Goal: Information Seeking & Learning: Compare options

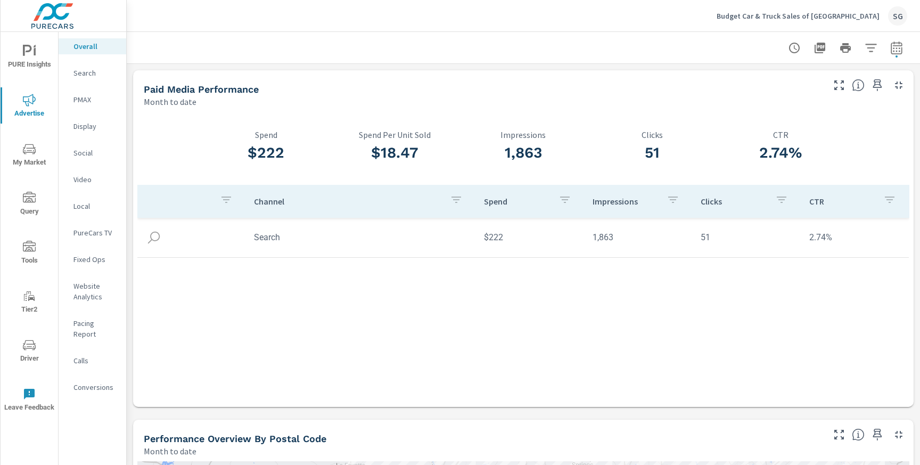
scroll to position [544, 0]
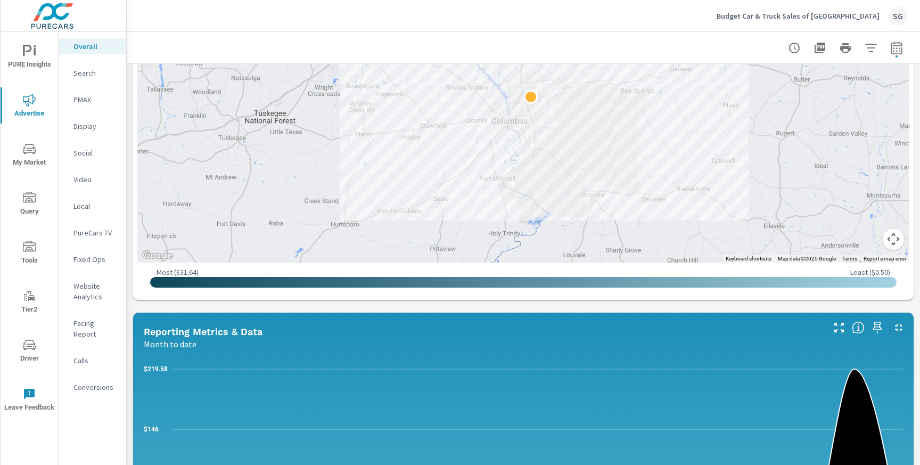
click at [811, 14] on p "Budget Car & Truck Sales of Columbus" at bounding box center [798, 16] width 163 height 10
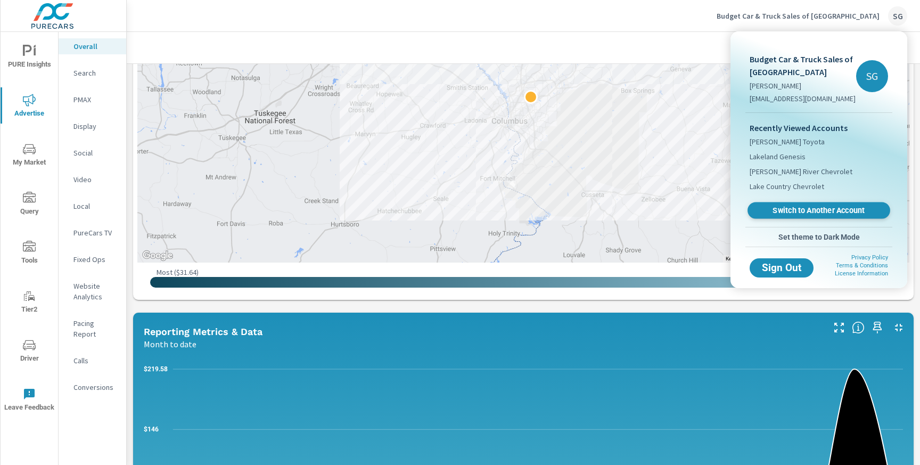
click at [774, 209] on span "Switch to Another Account" at bounding box center [818, 211] width 130 height 10
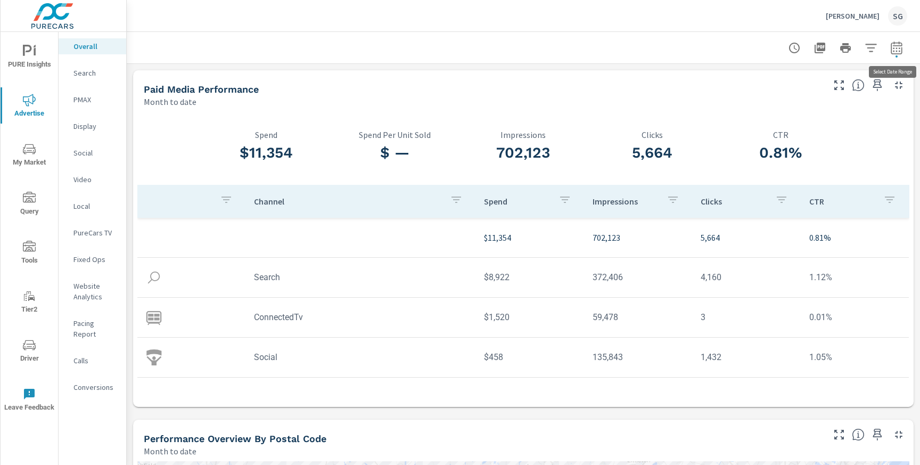
click at [893, 56] on button "button" at bounding box center [896, 47] width 21 height 21
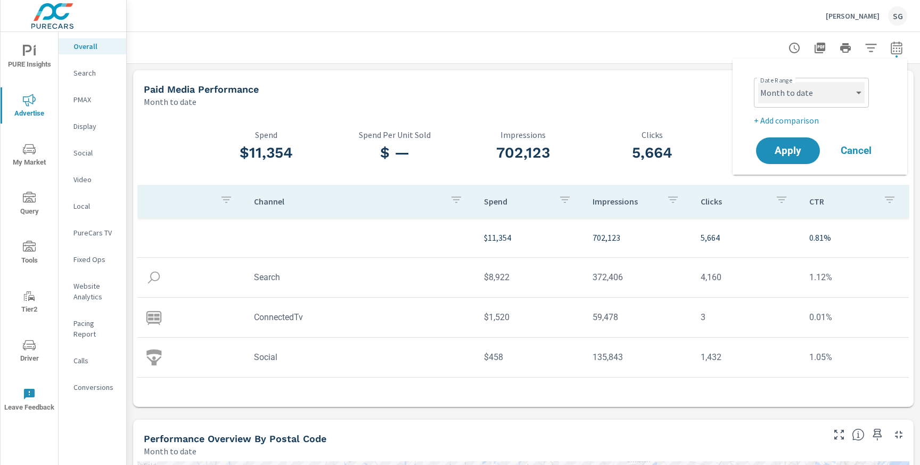
click at [825, 95] on select "Custom [DATE] Last week Last 7 days Last 14 days Last 30 days Last 45 days Last…" at bounding box center [811, 92] width 106 height 21
click at [758, 82] on select "Custom [DATE] Last week Last 7 days Last 14 days Last 30 days Last 45 days Last…" at bounding box center [811, 92] width 106 height 21
select select "Last 30 days"
click at [780, 121] on p "+ Add comparison" at bounding box center [822, 120] width 136 height 13
select select "Previous period"
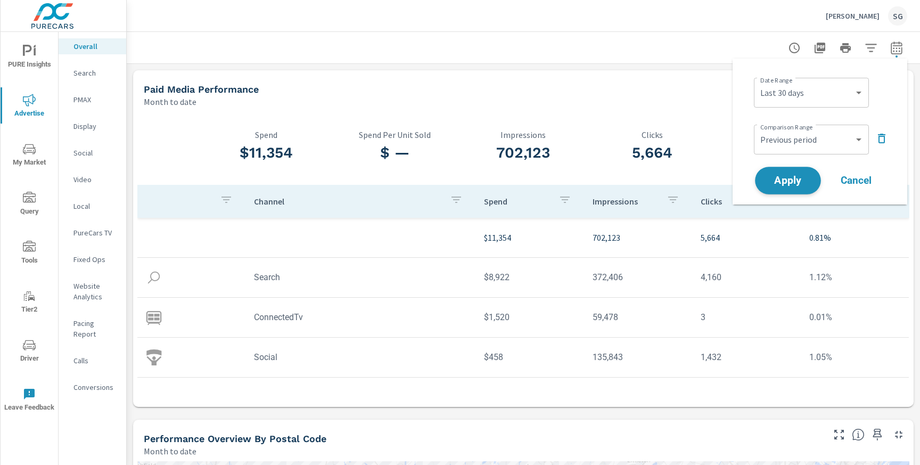
click at [788, 185] on span "Apply" at bounding box center [788, 181] width 44 height 10
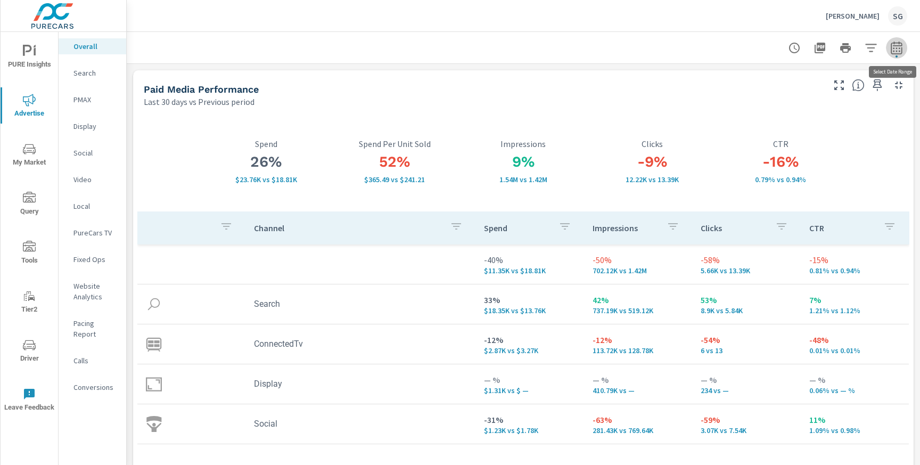
click at [894, 51] on icon "button" at bounding box center [896, 48] width 13 height 13
select select "Last 30 days"
select select "Previous period"
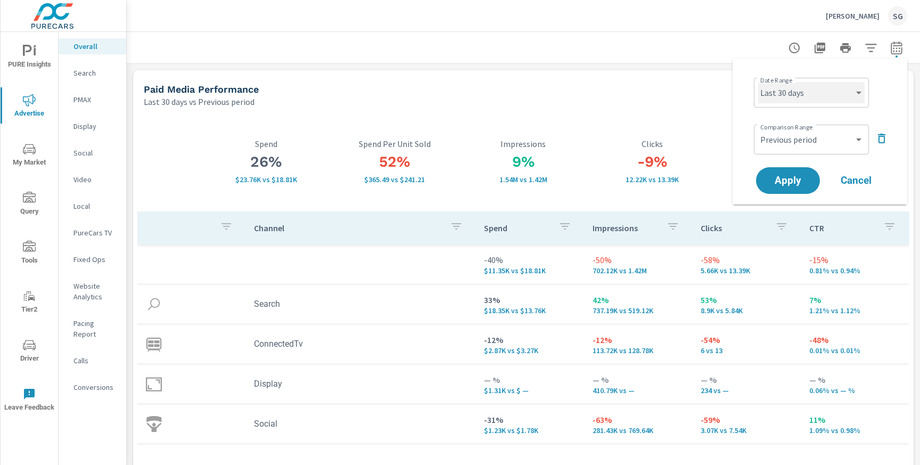
click at [833, 94] on select "Custom Yesterday Last week Last 7 days Last 14 days Last 30 days Last 45 days L…" at bounding box center [811, 92] width 106 height 21
click at [31, 346] on icon "nav menu" at bounding box center [29, 346] width 5 height 1
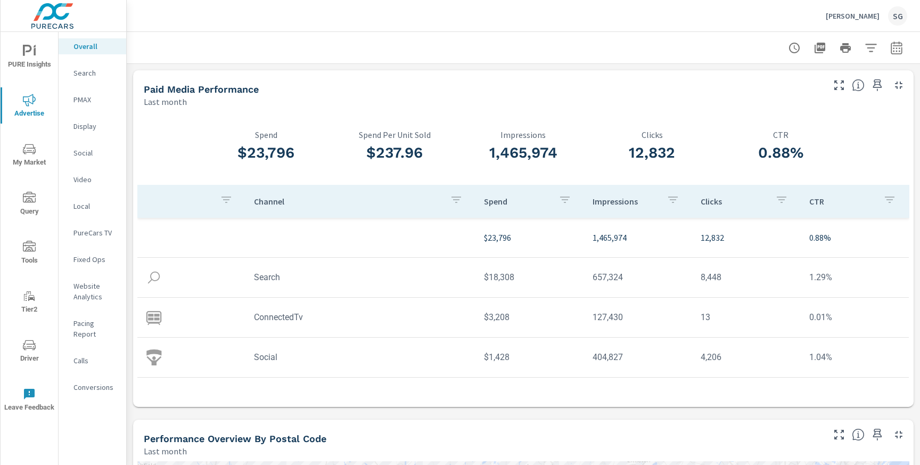
click at [897, 57] on button "button" at bounding box center [896, 47] width 21 height 21
click at [816, 103] on div "Custom [DATE] Last week Last 7 days Last 14 days Last 30 days Last 45 days Last…" at bounding box center [811, 93] width 115 height 30
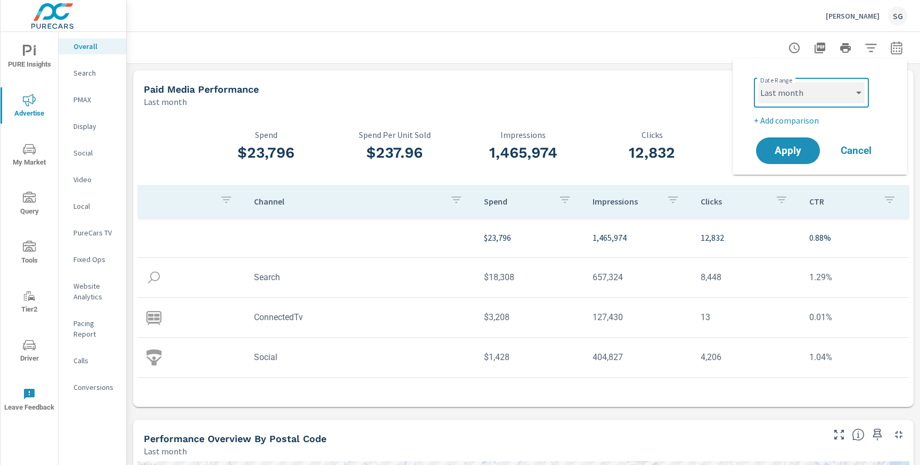
click at [844, 93] on select "Custom [DATE] Last week Last 7 days Last 14 days Last 30 days Last 45 days Last…" at bounding box center [811, 92] width 106 height 21
click at [758, 82] on select "Custom Yesterday Last week Last 7 days Last 14 days Last 30 days Last 45 days L…" at bounding box center [811, 92] width 106 height 21
select select "Last 30 days"
click at [779, 114] on p "+ Add comparison" at bounding box center [822, 120] width 136 height 13
select select "Previous period"
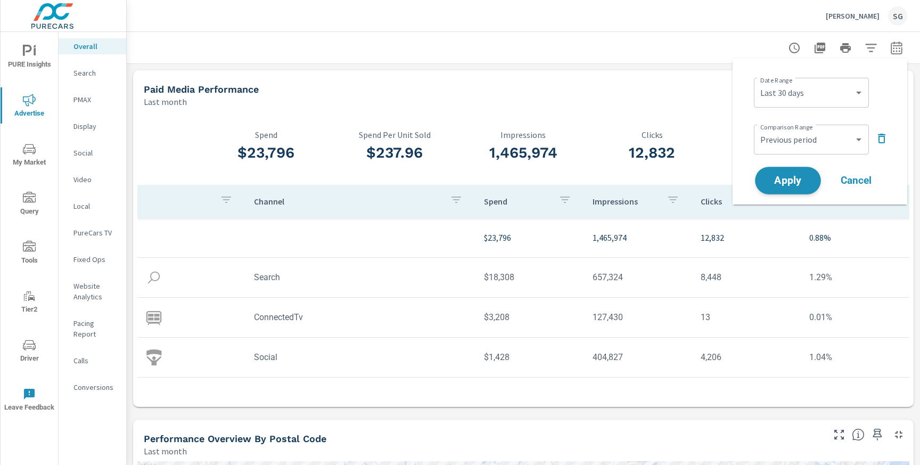
click at [776, 185] on span "Apply" at bounding box center [788, 181] width 44 height 10
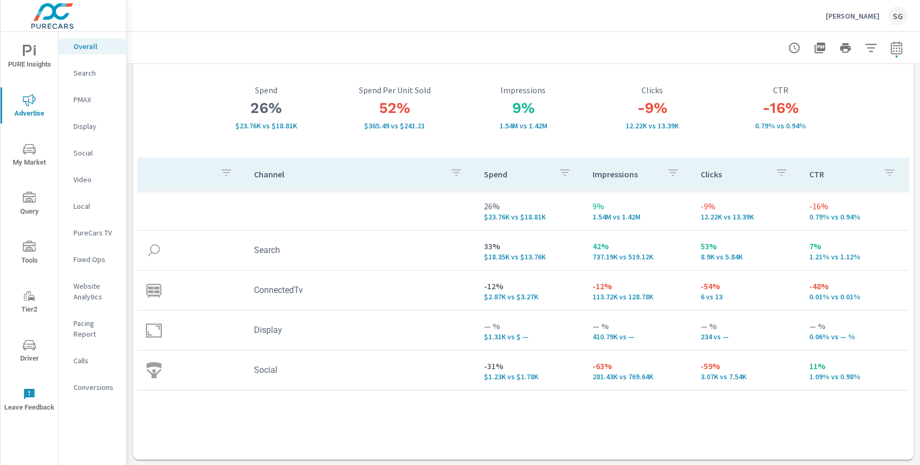
scroll to position [47, 0]
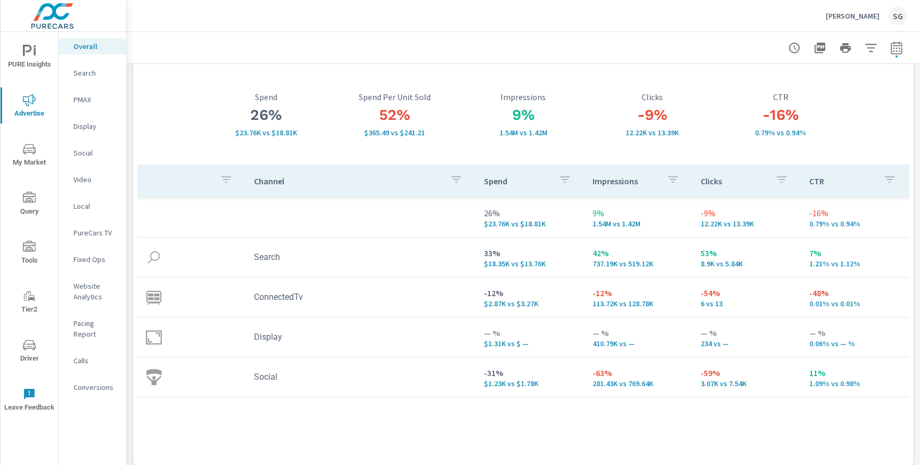
click at [84, 158] on p "Social" at bounding box center [95, 152] width 44 height 11
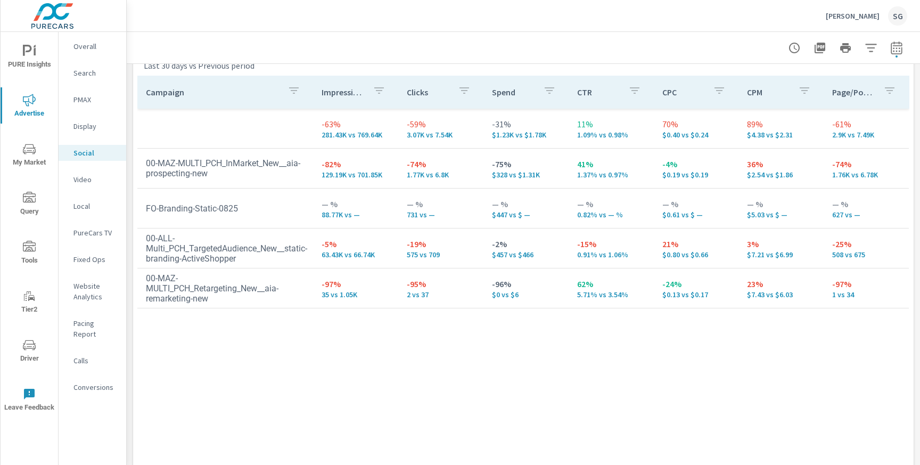
scroll to position [486, 0]
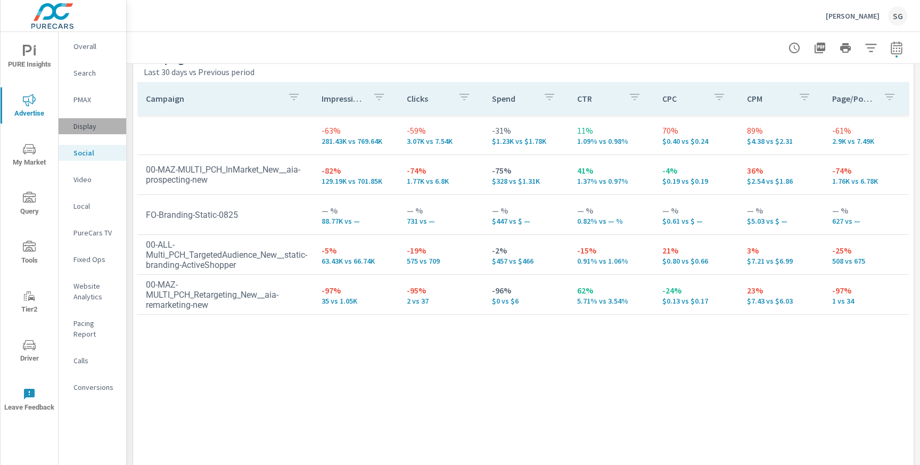
click at [103, 129] on p "Display" at bounding box center [95, 126] width 44 height 11
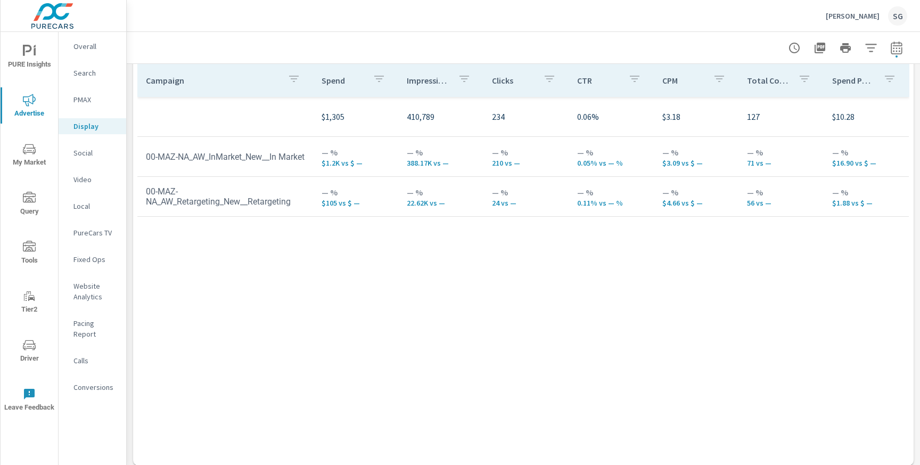
scroll to position [503, 0]
click at [88, 98] on p "PMAX" at bounding box center [95, 99] width 44 height 11
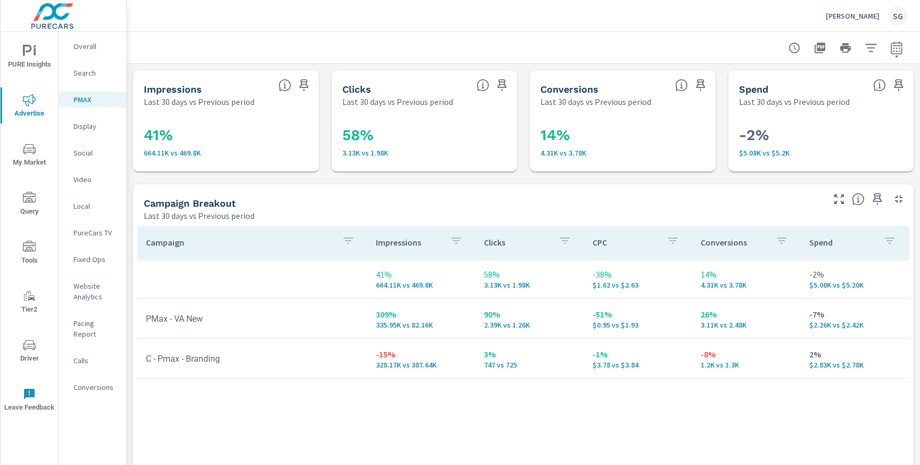
click at [88, 78] on p "Search" at bounding box center [95, 73] width 44 height 11
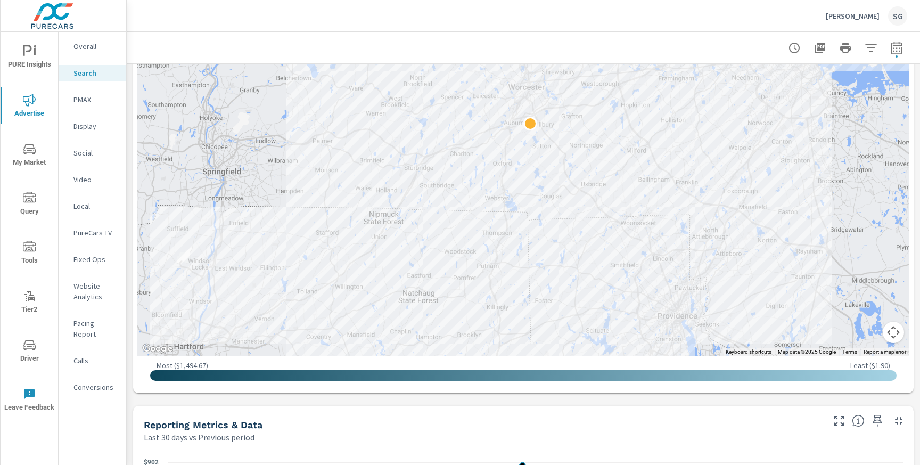
scroll to position [349, 0]
click at [228, 399] on div "Impressions Last 30 days vs Previous period 48% 73.08K vs 49.32K Clicks Last 30…" at bounding box center [523, 455] width 793 height 1481
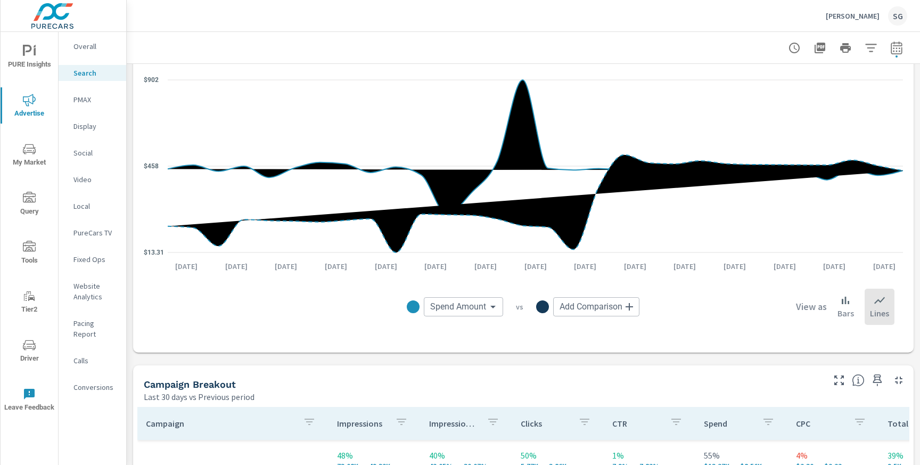
scroll to position [751, 0]
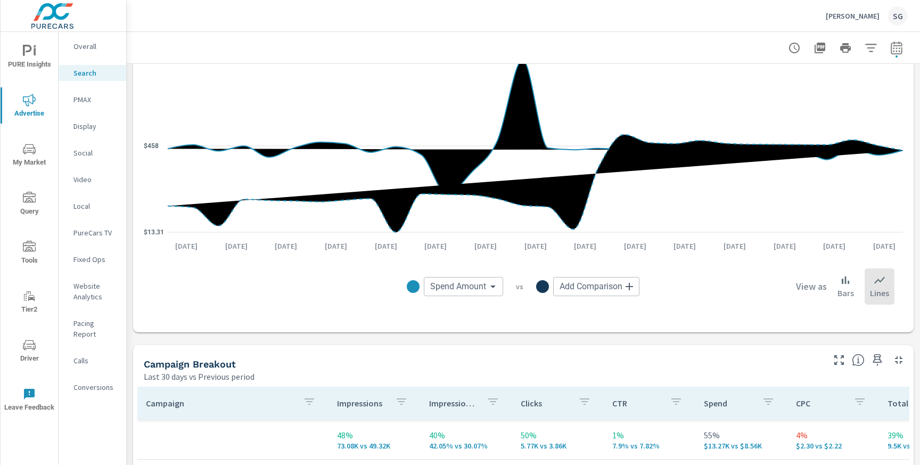
click at [244, 343] on div "Impressions Last 30 days vs Previous period 48% 73.08K vs 49.32K Clicks Last 30…" at bounding box center [523, 53] width 793 height 1481
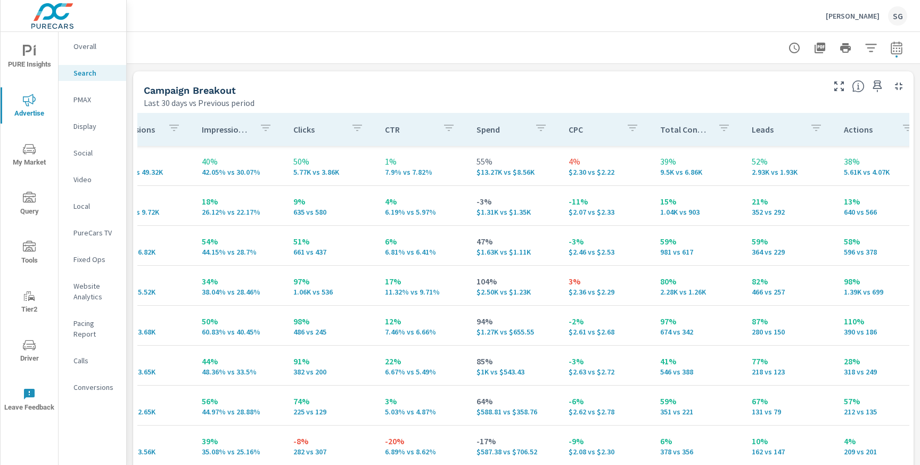
scroll to position [0, 228]
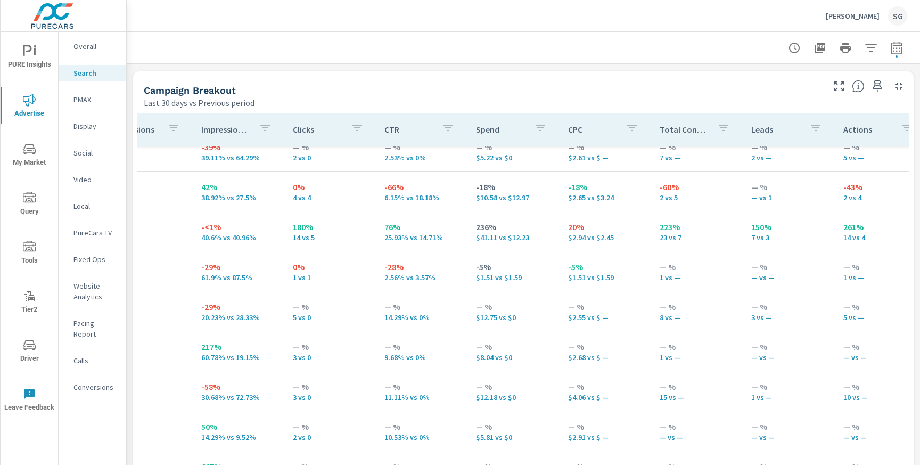
scroll to position [1249, 228]
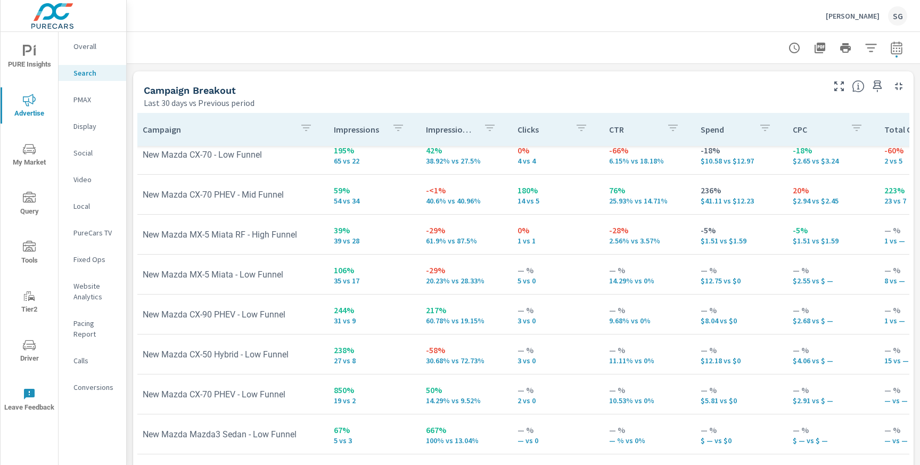
scroll to position [1249, 0]
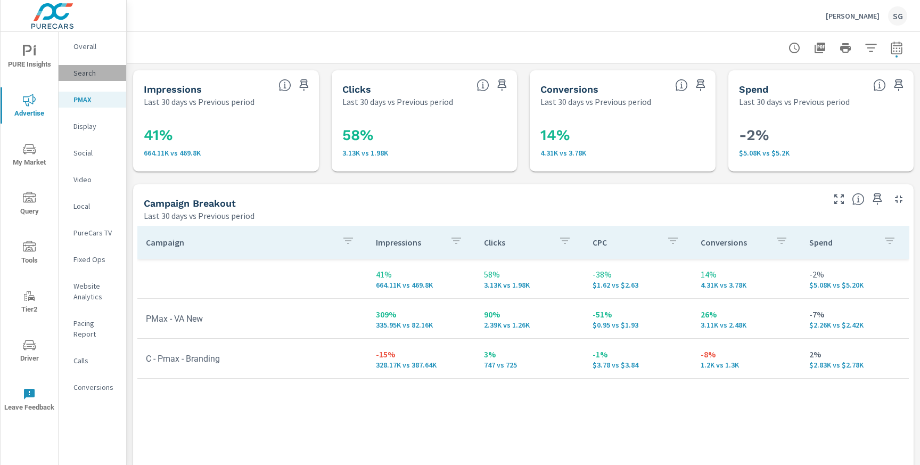
click at [96, 75] on p "Search" at bounding box center [95, 73] width 44 height 11
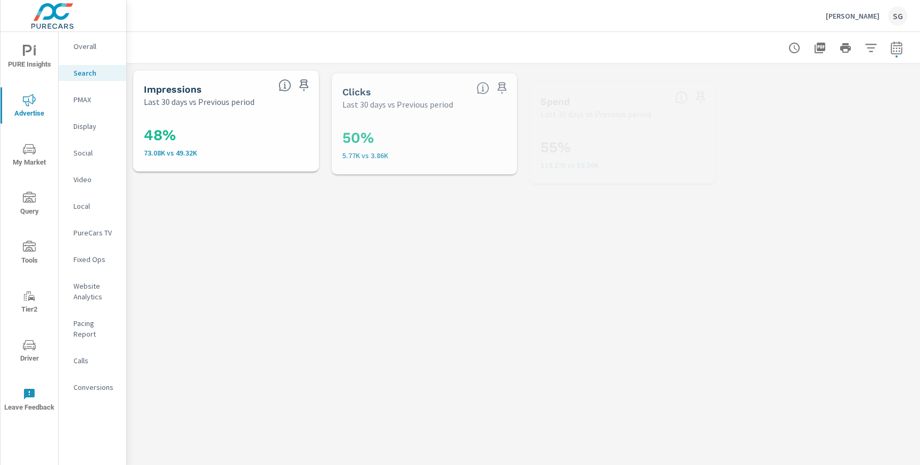
scroll to position [1238, 0]
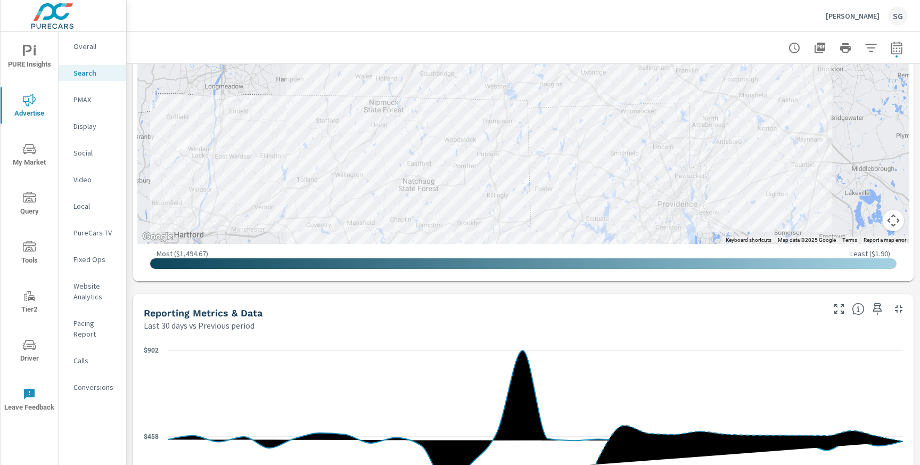
scroll to position [461, 0]
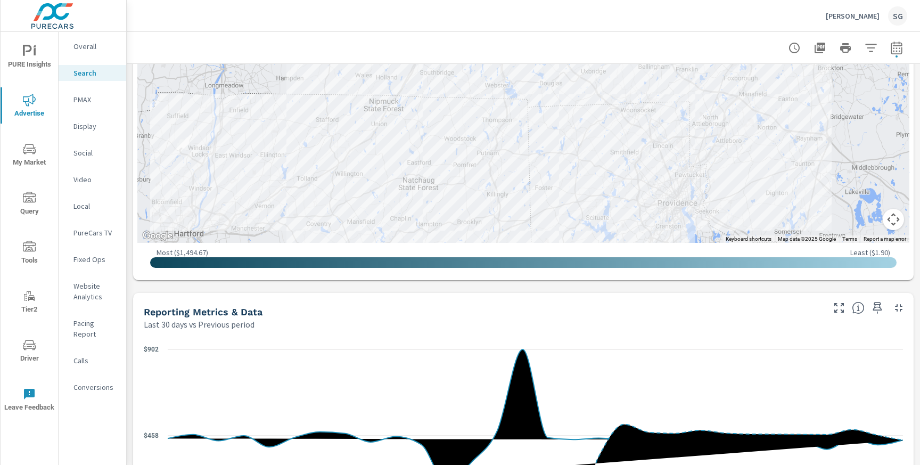
click at [267, 289] on div "Impressions Last 30 days vs Previous period 48% 73.08K vs 49.32K Clicks Last 30…" at bounding box center [523, 343] width 793 height 1481
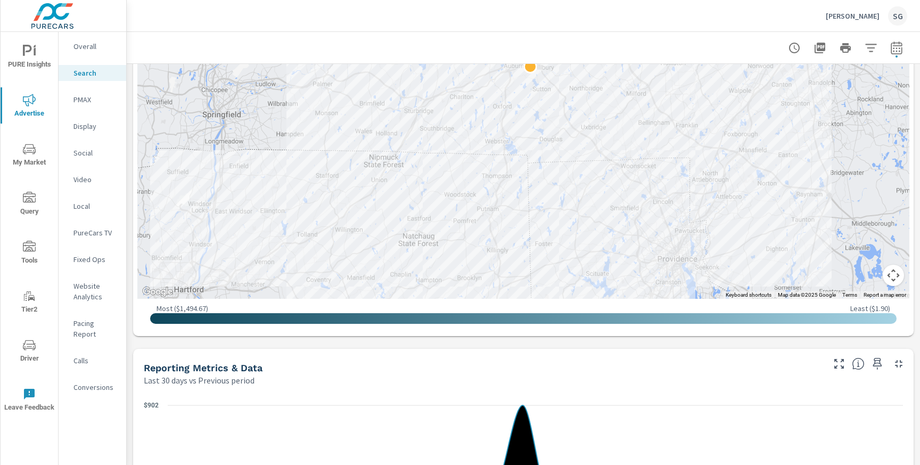
scroll to position [401, 0]
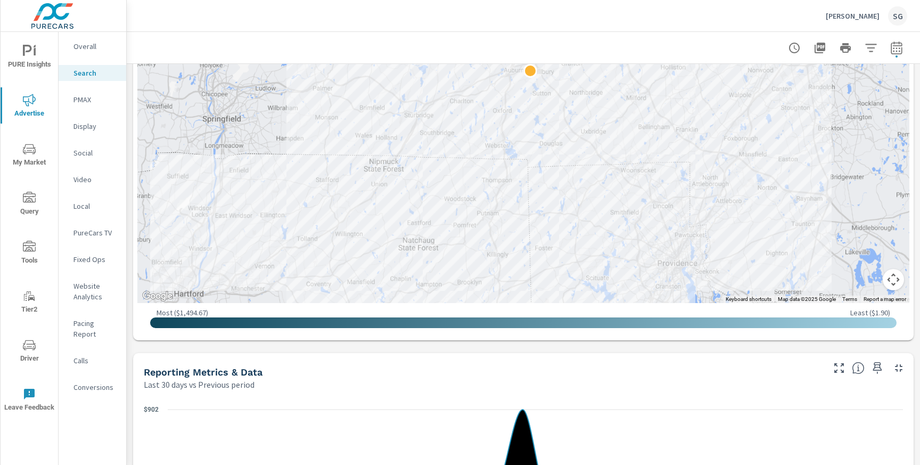
click at [268, 350] on div "Impressions Last 30 days vs Previous period 48% 73.08K vs 49.32K Clicks Last 30…" at bounding box center [523, 403] width 793 height 1481
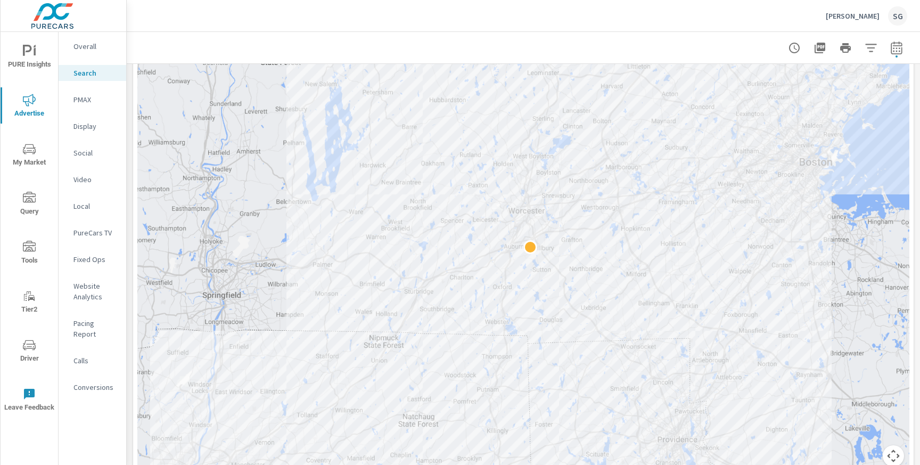
scroll to position [224, 0]
click at [568, 39] on div at bounding box center [523, 47] width 768 height 31
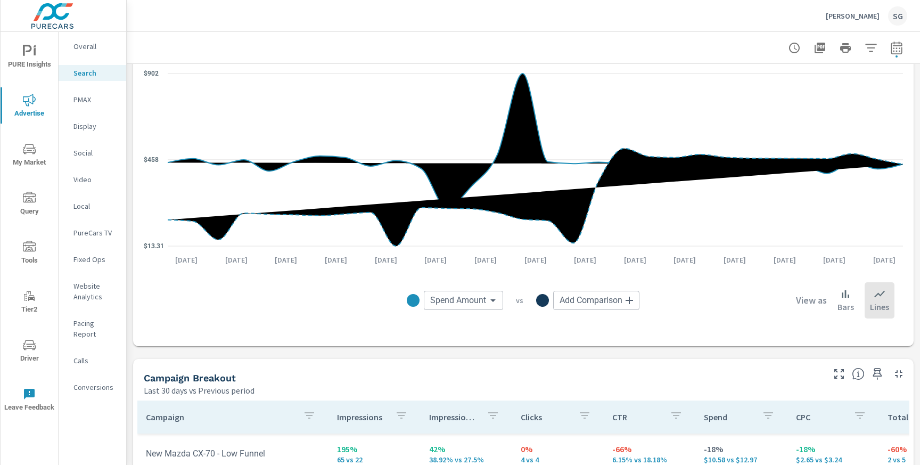
scroll to position [764, 0]
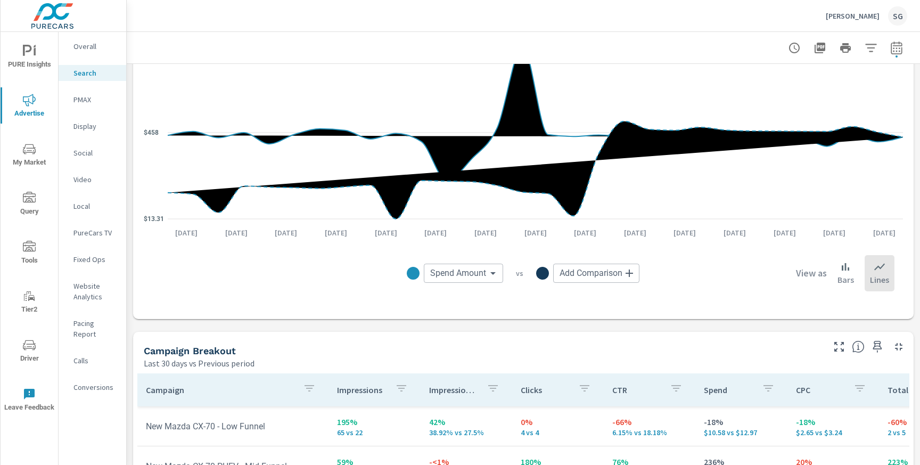
click at [412, 329] on div "Impressions Last 30 days vs Previous period 48% 73.08K vs 49.32K Clicks Last 30…" at bounding box center [523, 40] width 793 height 1481
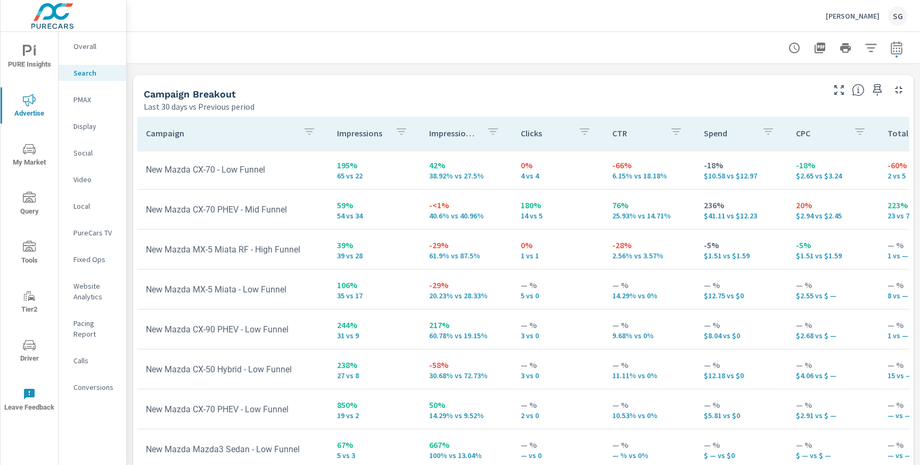
scroll to position [1022, 0]
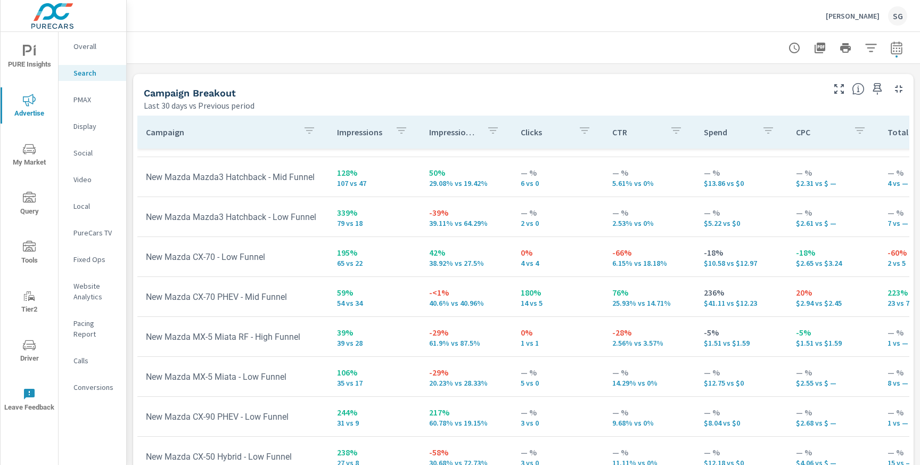
scroll to position [1249, 0]
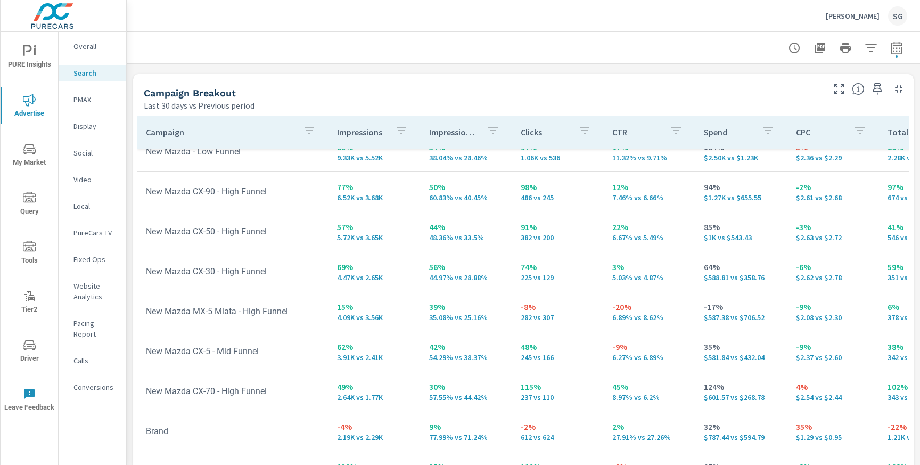
scroll to position [98, 0]
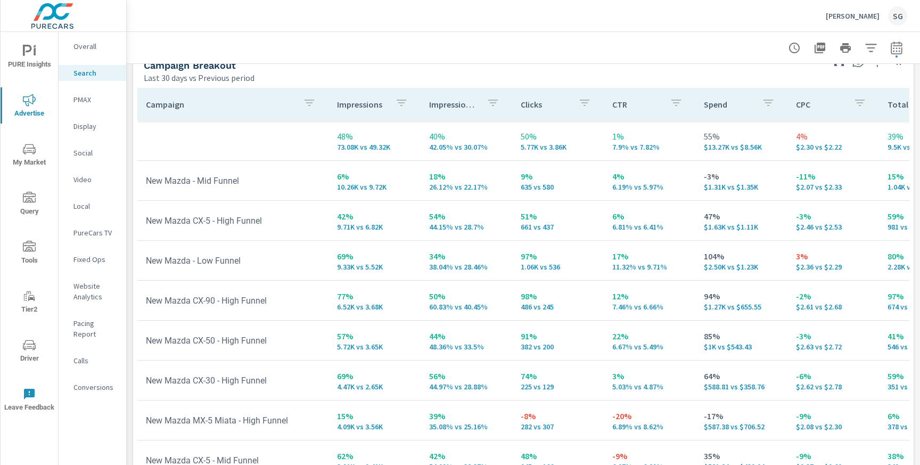
scroll to position [1053, 0]
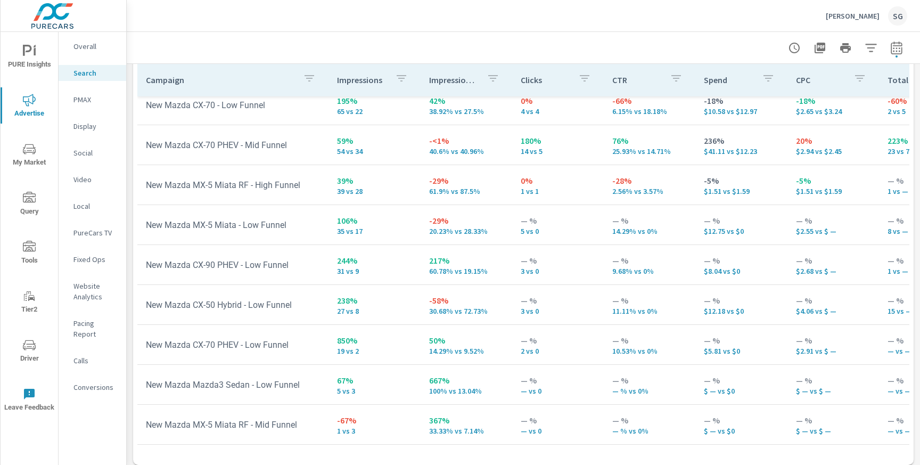
scroll to position [1080, 0]
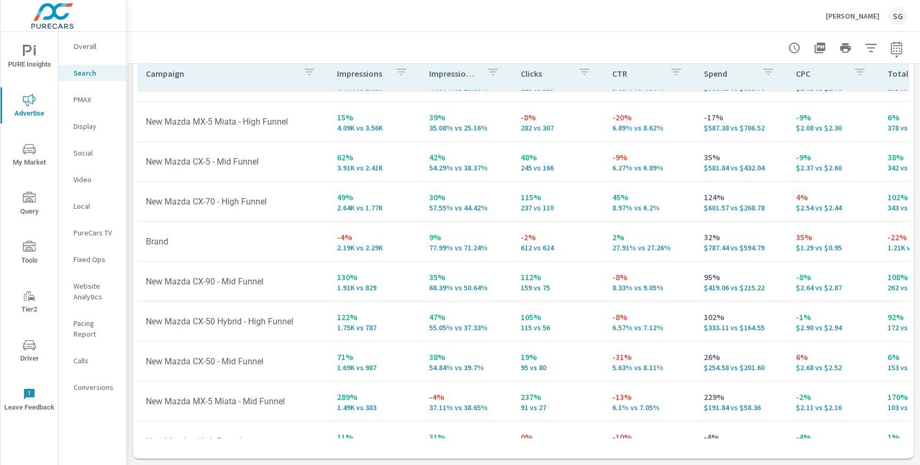
scroll to position [41, 0]
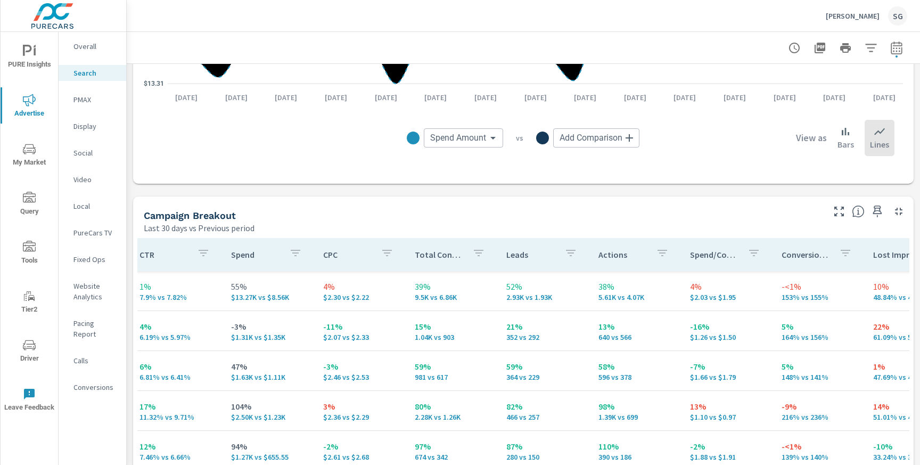
scroll to position [0, 473]
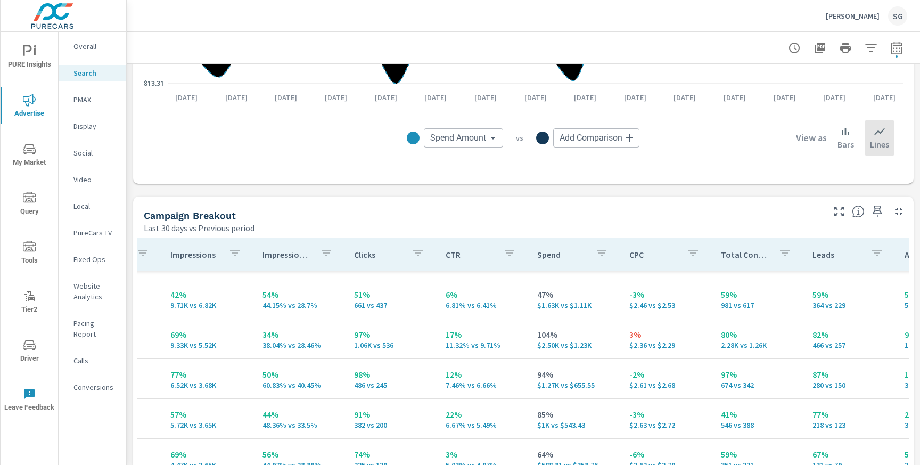
scroll to position [72, 161]
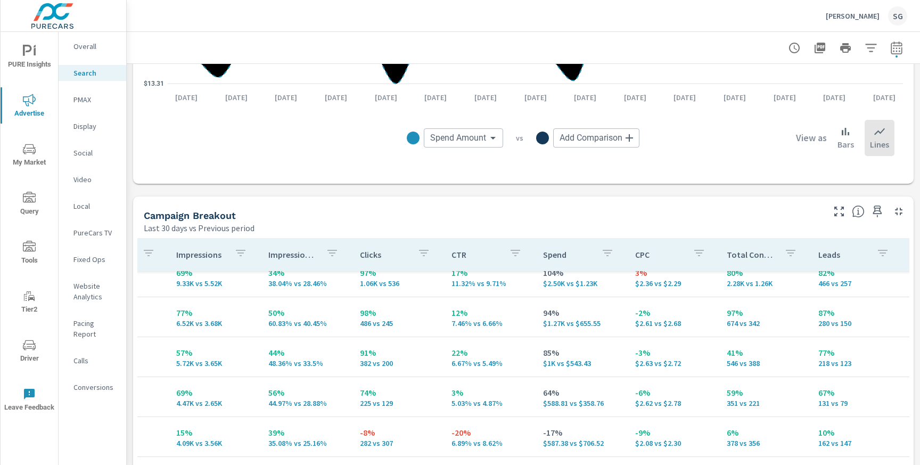
scroll to position [141, 161]
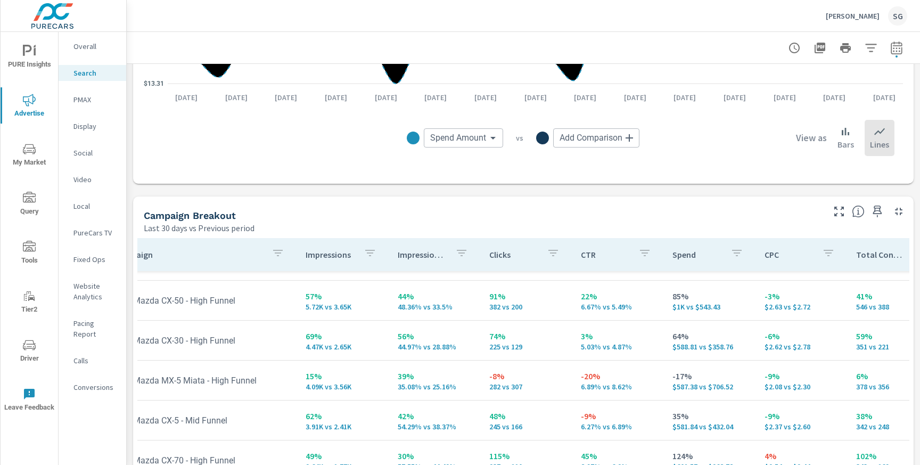
scroll to position [190, 0]
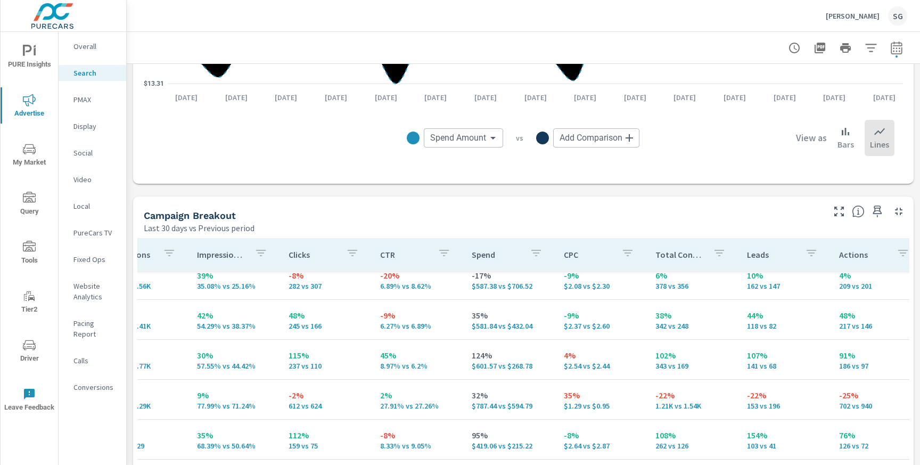
scroll to position [294, 232]
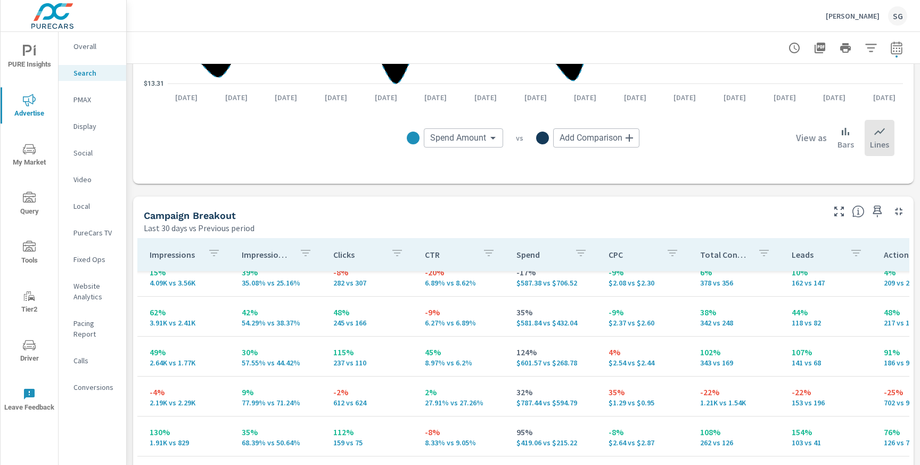
scroll to position [146, 187]
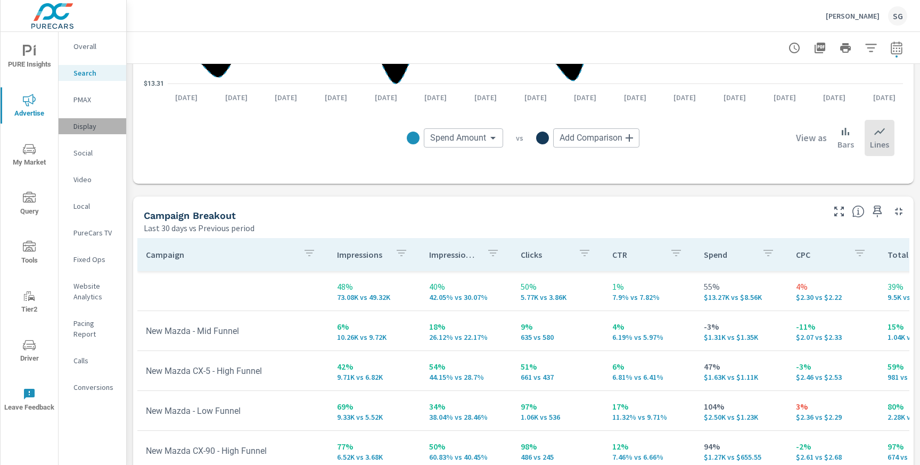
click at [90, 127] on p "Display" at bounding box center [95, 126] width 44 height 11
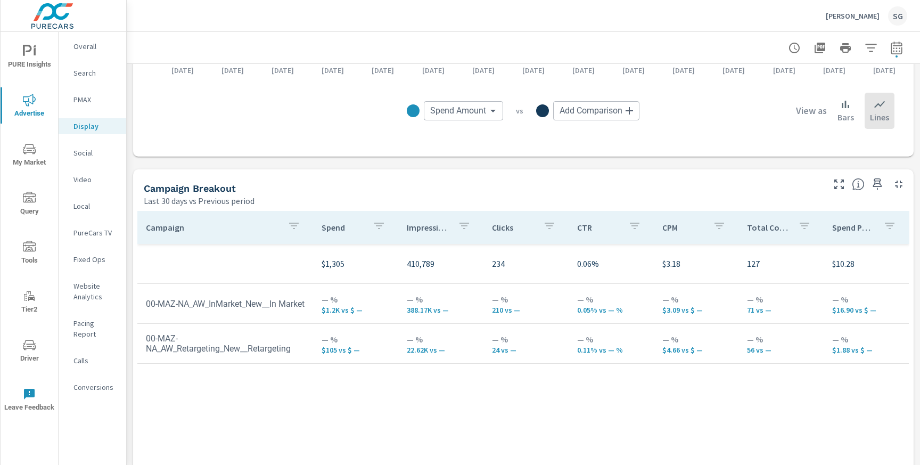
scroll to position [359, 0]
click at [804, 227] on icon "button" at bounding box center [804, 223] width 13 height 13
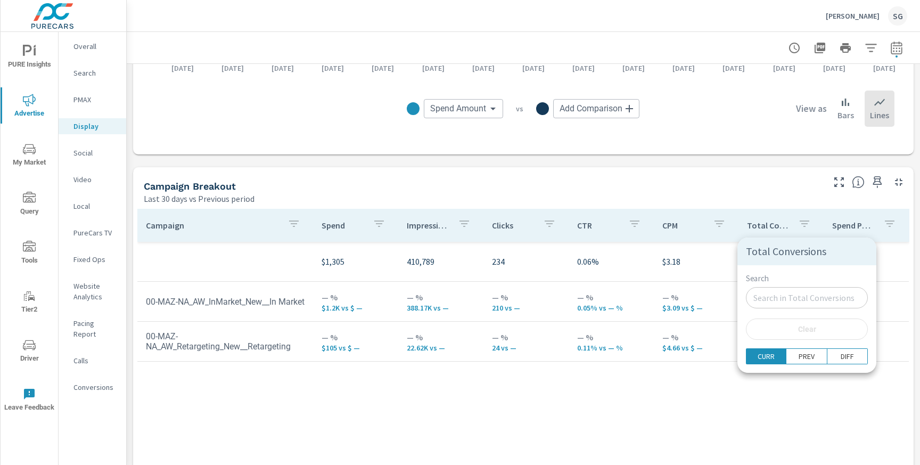
click at [804, 227] on div at bounding box center [460, 232] width 920 height 465
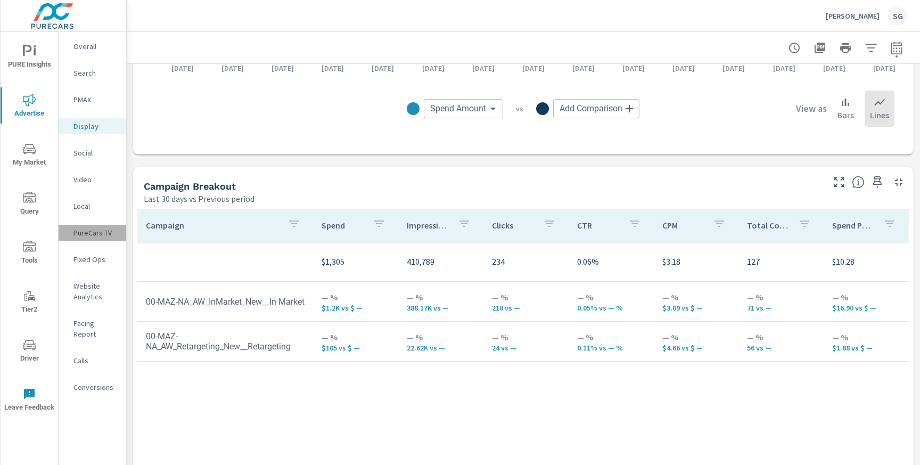
click at [89, 233] on p "PureCars TV" at bounding box center [95, 232] width 44 height 11
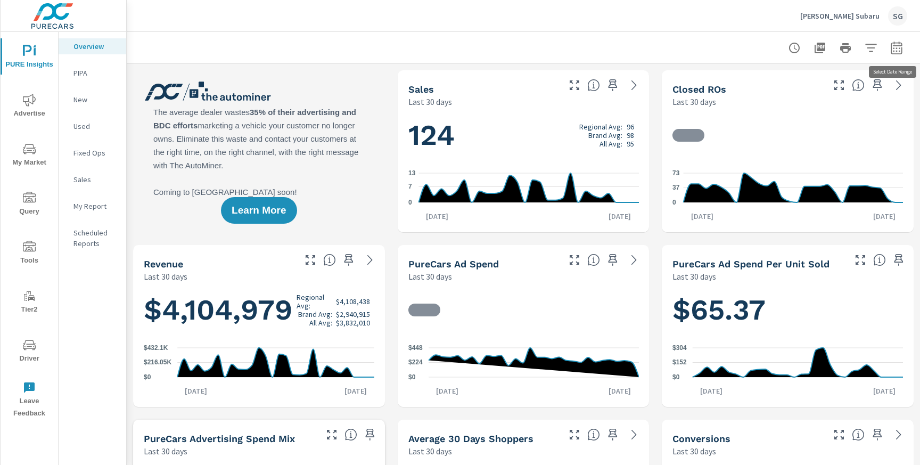
click at [895, 47] on icon "button" at bounding box center [896, 48] width 13 height 13
select select "Last 30 days"
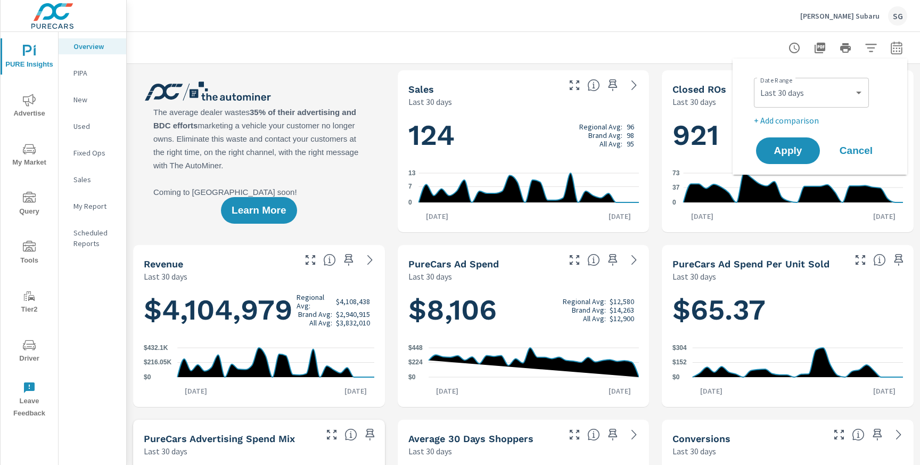
click at [785, 121] on p "+ Add comparison" at bounding box center [822, 120] width 136 height 13
select select "Previous period"
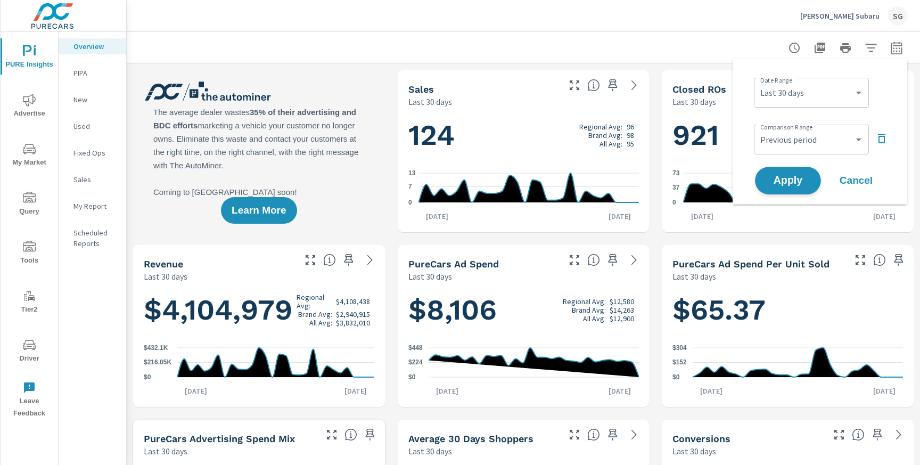
click at [787, 182] on span "Apply" at bounding box center [788, 181] width 44 height 10
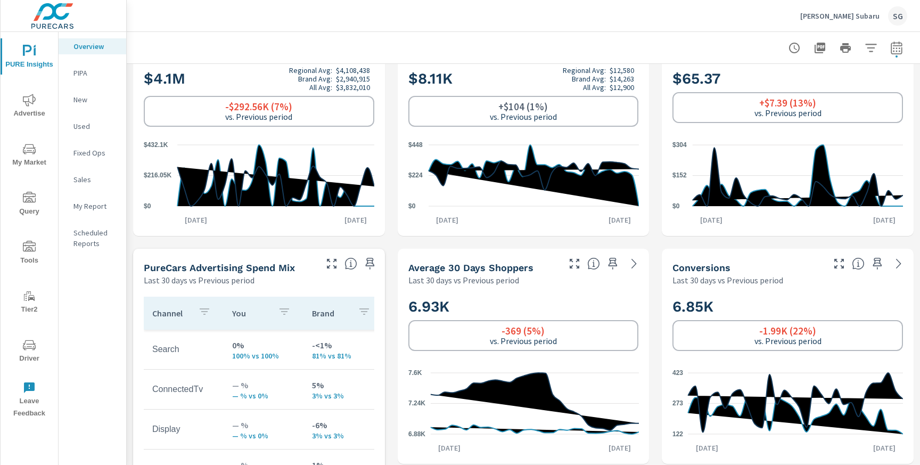
scroll to position [278, 0]
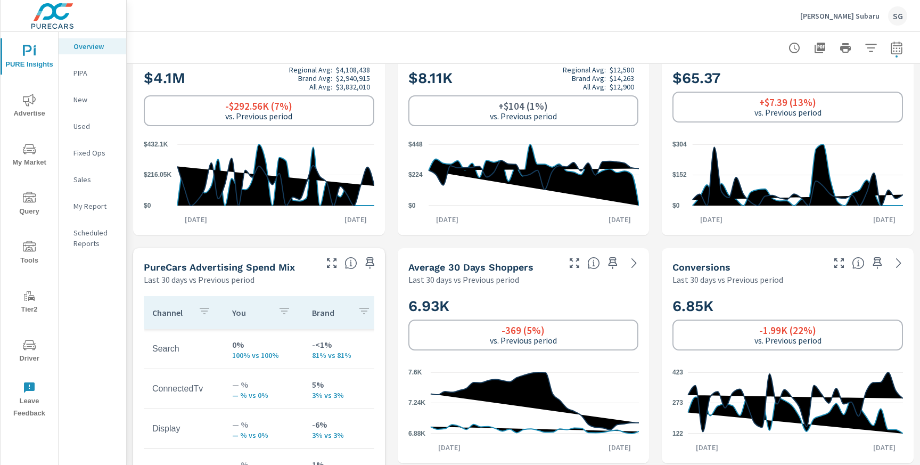
click at [30, 114] on span "Advertise" at bounding box center [29, 107] width 51 height 26
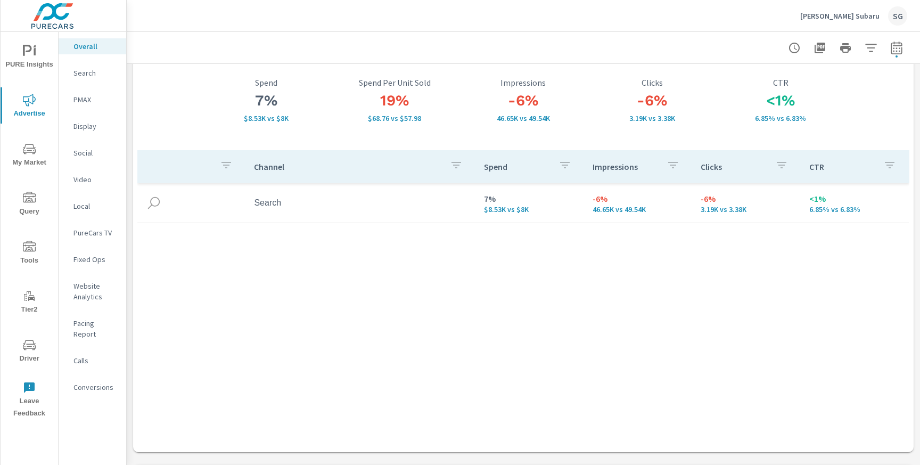
scroll to position [48, 0]
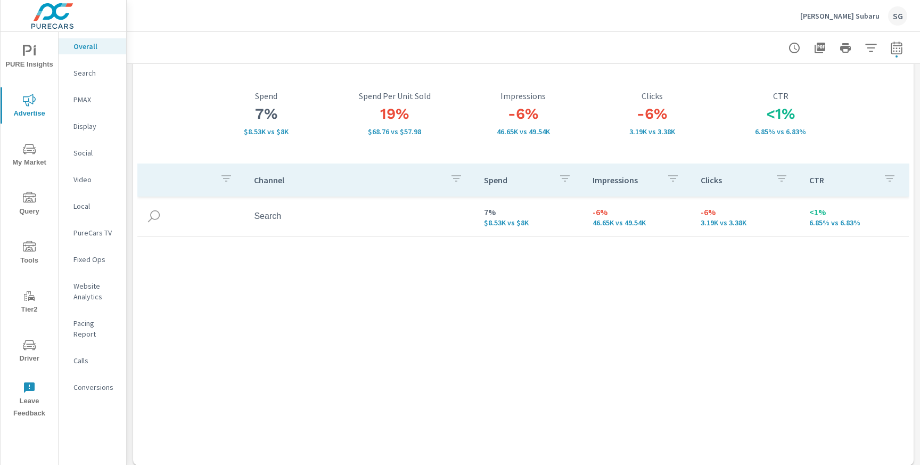
click at [93, 78] on div "Search" at bounding box center [93, 73] width 68 height 16
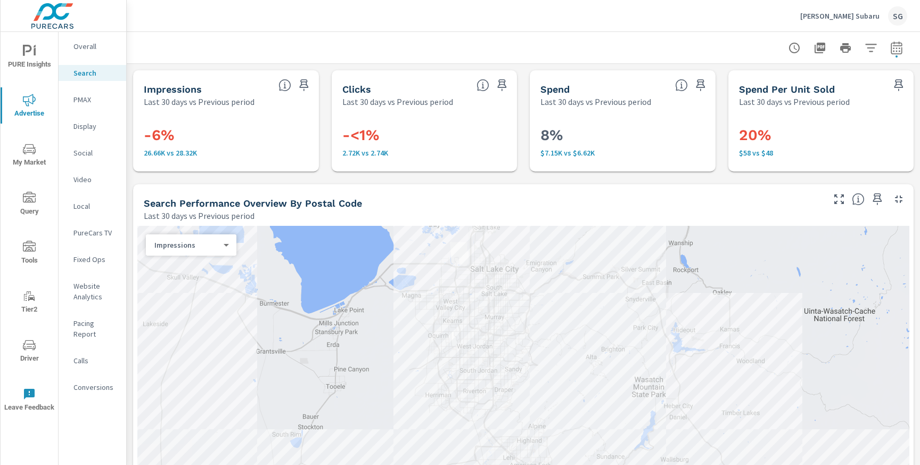
click at [316, 184] on div "Search Performance Overview By Postal Code Last 30 days vs Previous period" at bounding box center [479, 203] width 693 height 38
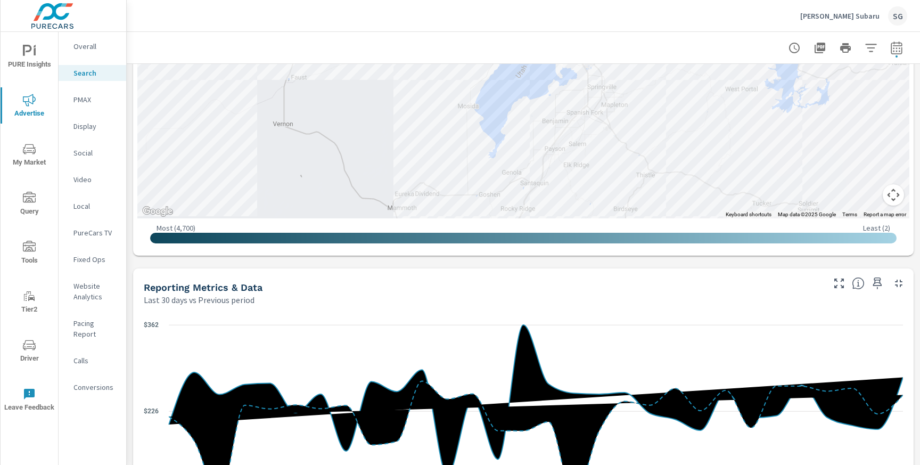
scroll to position [494, 0]
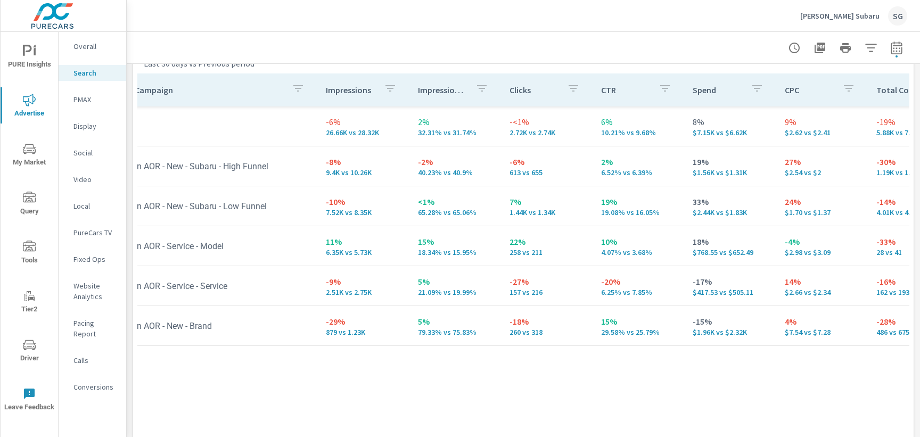
scroll to position [0, 1]
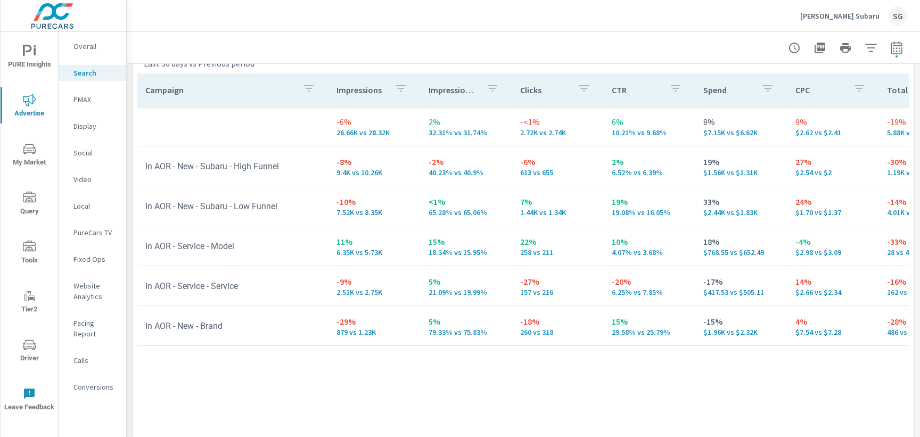
click at [84, 100] on p "PMAX" at bounding box center [95, 99] width 44 height 11
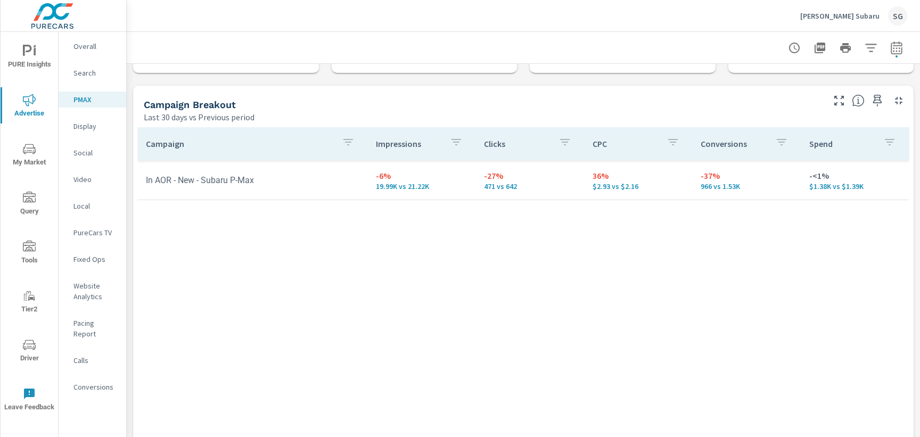
scroll to position [112, 0]
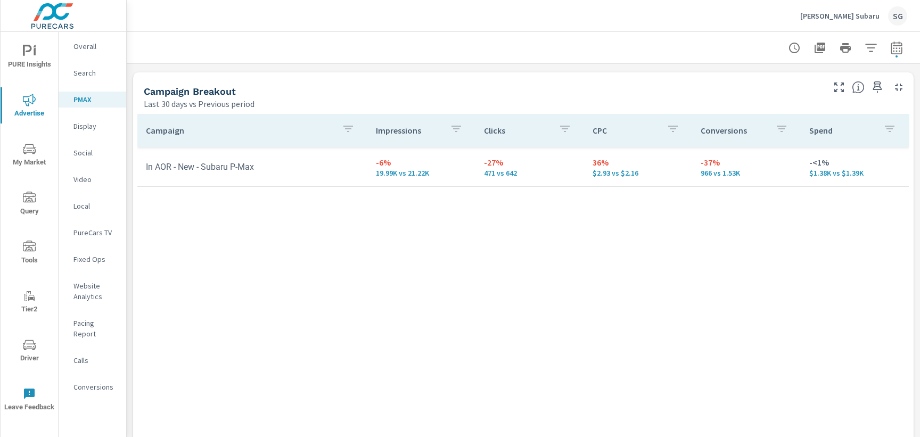
click at [85, 77] on p "Search" at bounding box center [95, 73] width 44 height 11
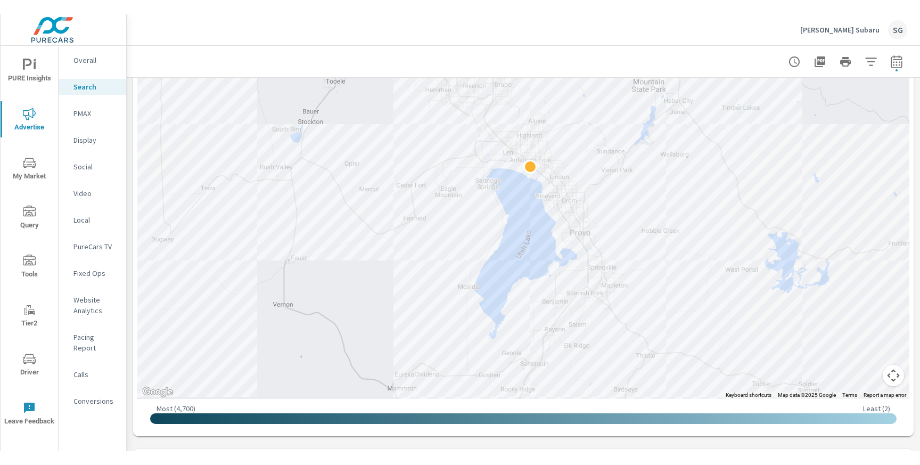
scroll to position [319, 0]
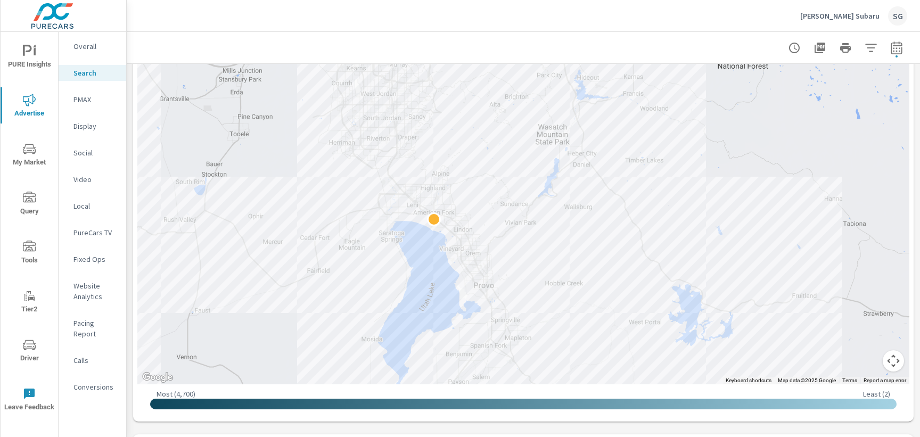
drag, startPoint x: 380, startPoint y: 259, endPoint x: 282, endPoint y: 326, distance: 118.7
click at [282, 326] on div at bounding box center [523, 145] width 772 height 478
click at [267, 47] on div at bounding box center [523, 47] width 768 height 31
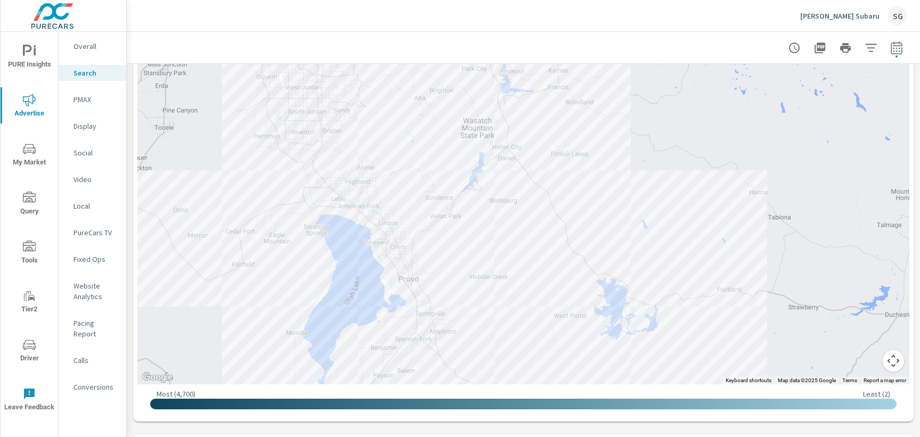
drag, startPoint x: 269, startPoint y: 134, endPoint x: 194, endPoint y: 129, distance: 75.2
click at [194, 129] on div at bounding box center [523, 145] width 772 height 478
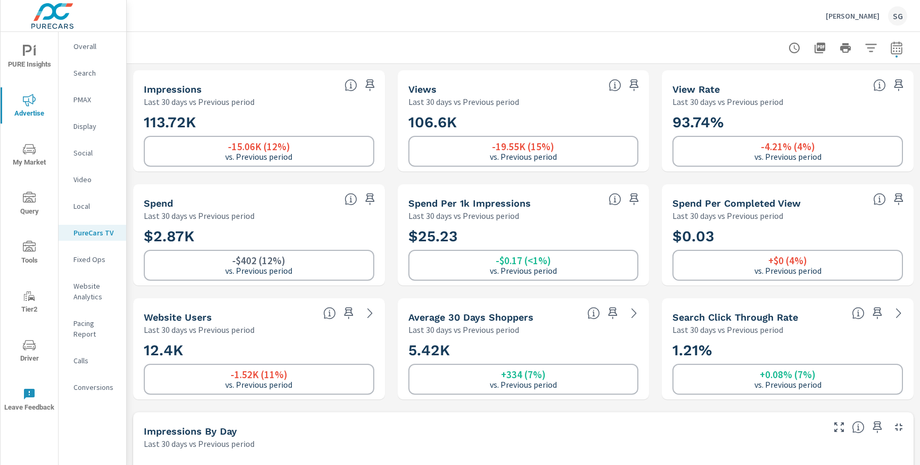
scroll to position [1, 0]
click at [32, 346] on icon "nav menu" at bounding box center [29, 345] width 13 height 13
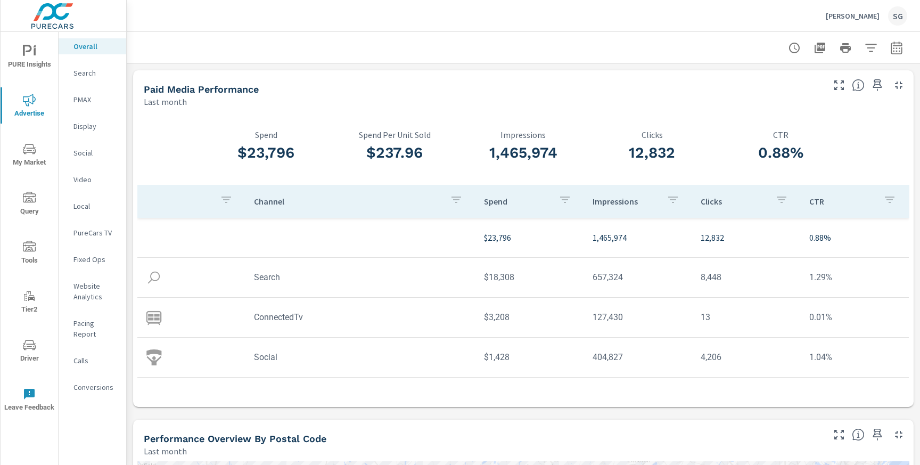
click at [83, 133] on div "Display" at bounding box center [93, 126] width 68 height 16
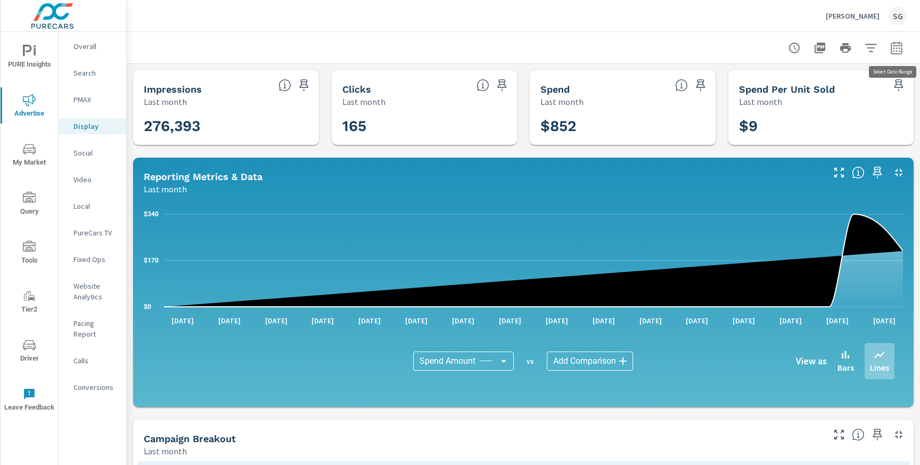
click at [900, 48] on icon "button" at bounding box center [896, 49] width 7 height 4
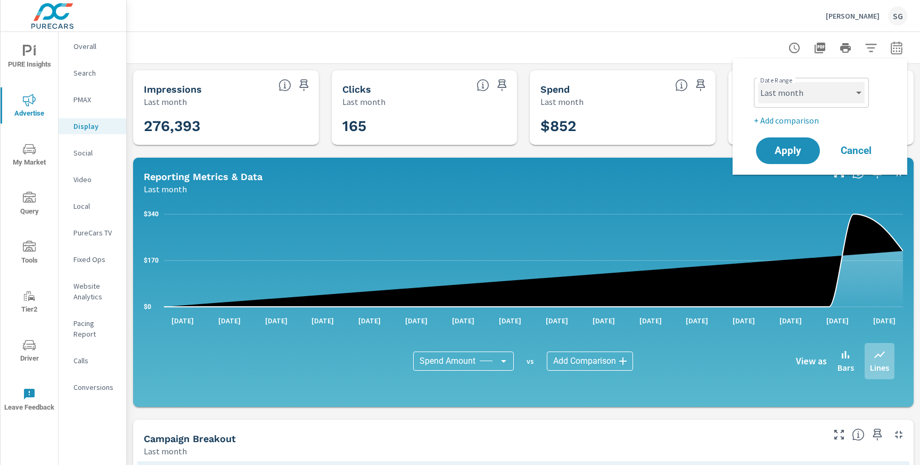
click at [829, 93] on select "Custom Yesterday Last week Last 7 days Last 14 days Last 30 days Last 45 days L…" at bounding box center [811, 92] width 106 height 21
click at [758, 82] on select "Custom Yesterday Last week Last 7 days Last 14 days Last 30 days Last 45 days L…" at bounding box center [811, 92] width 106 height 21
select select "Last 30 days"
click at [788, 123] on p "+ Add comparison" at bounding box center [822, 120] width 136 height 13
select select "Previous period"
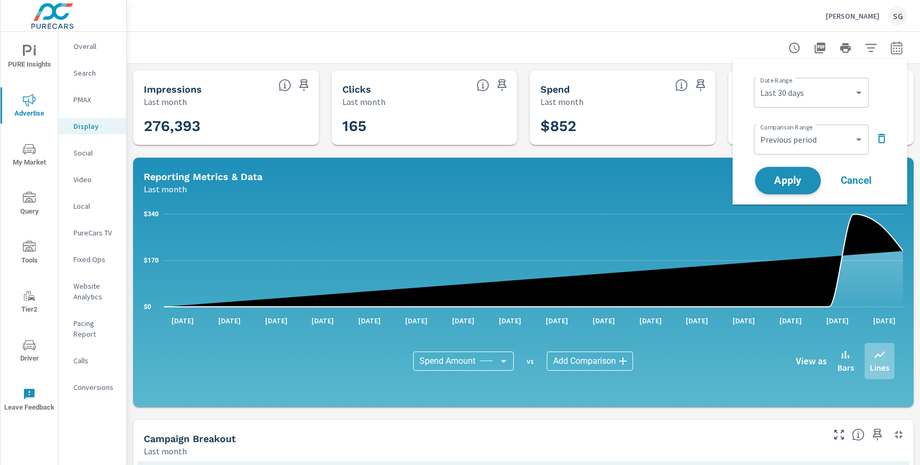
click at [786, 184] on span "Apply" at bounding box center [788, 181] width 44 height 10
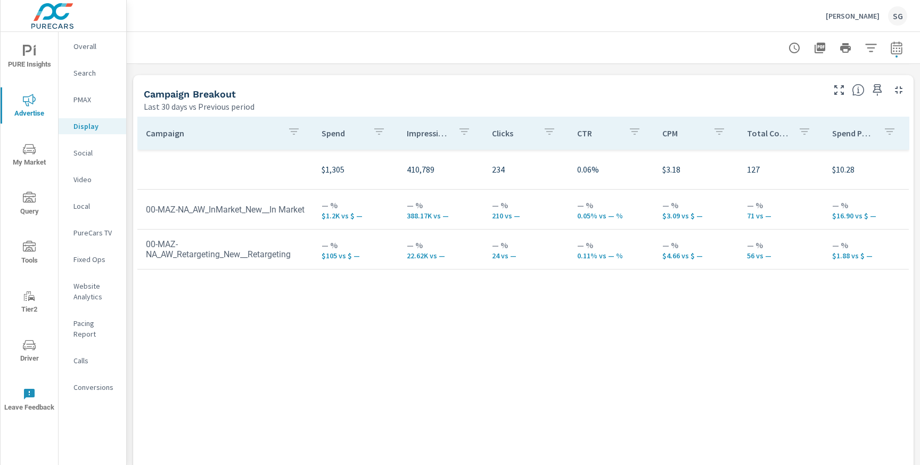
scroll to position [454, 0]
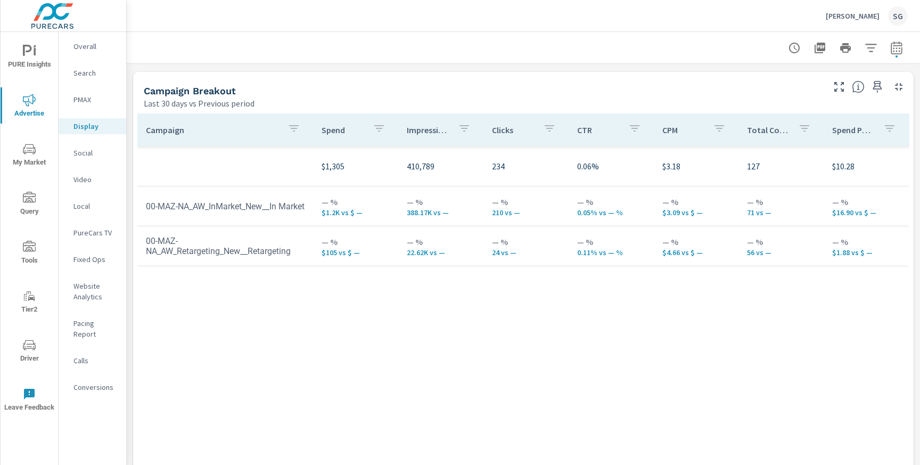
click at [92, 184] on p "Video" at bounding box center [95, 179] width 44 height 11
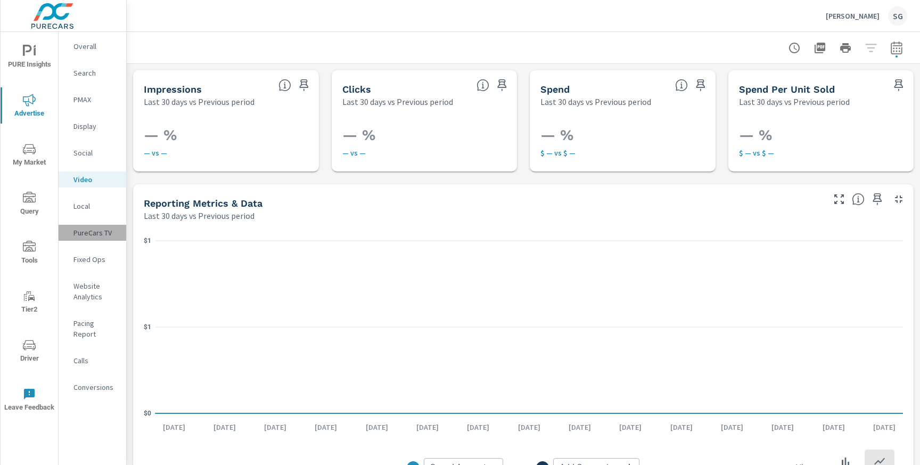
click at [93, 240] on div "PureCars TV" at bounding box center [93, 233] width 68 height 16
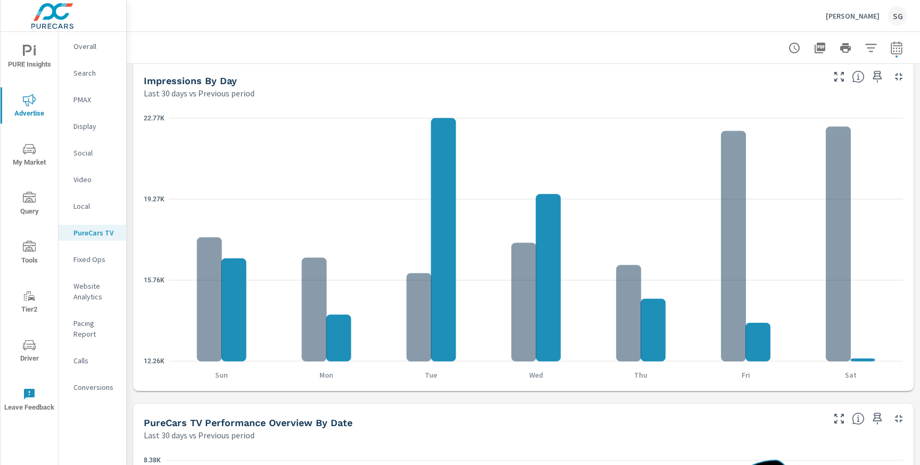
scroll to position [348, 0]
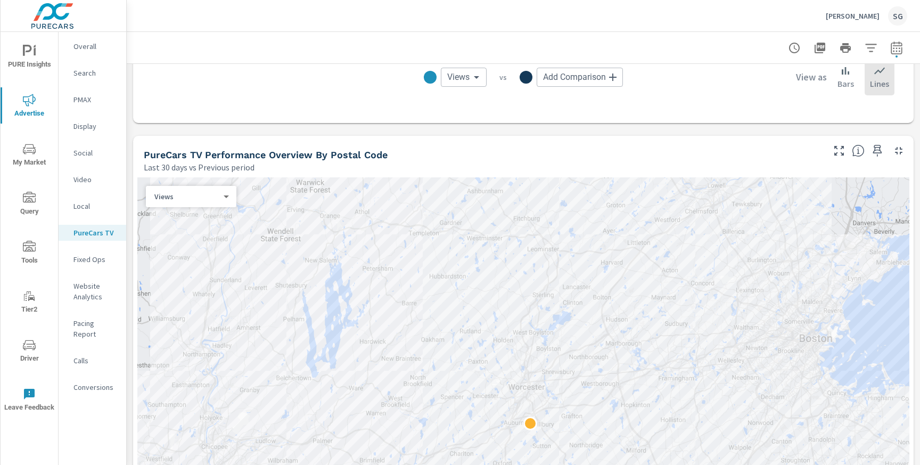
scroll to position [1100, 0]
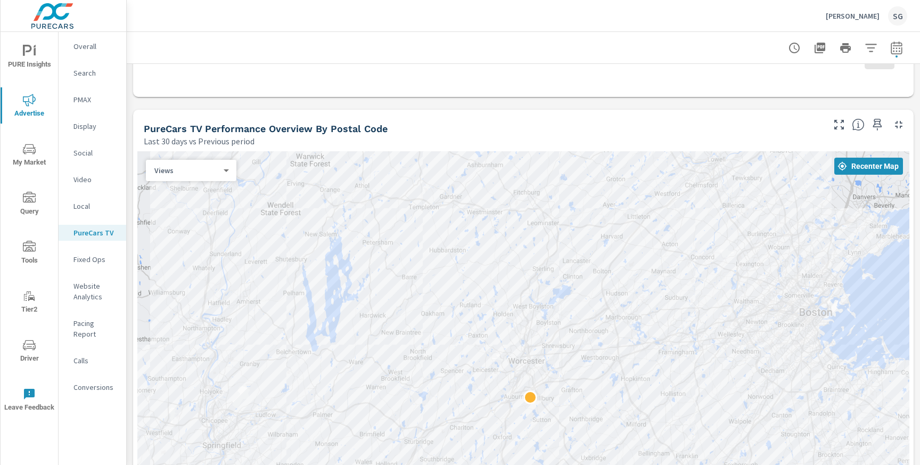
click at [451, 100] on div "Impressions Last 30 days vs Previous period 113.72K -15.06K (12%) vs. Previous …" at bounding box center [523, 160] width 793 height 2393
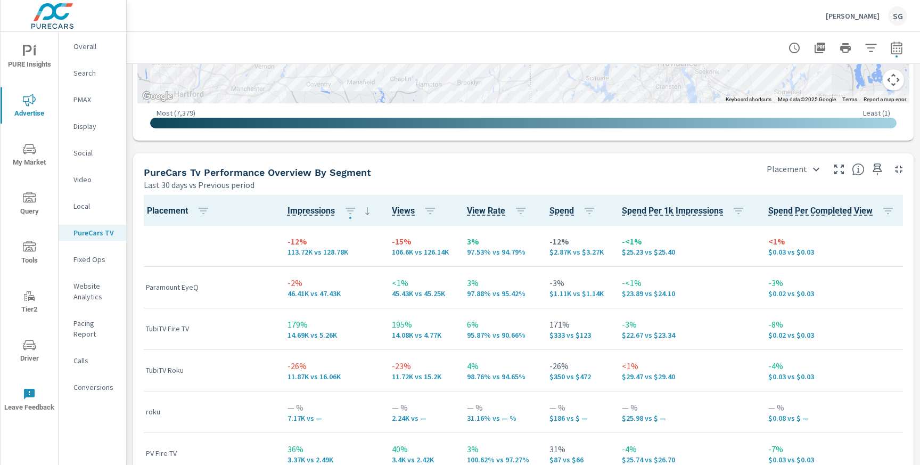
scroll to position [1629, 0]
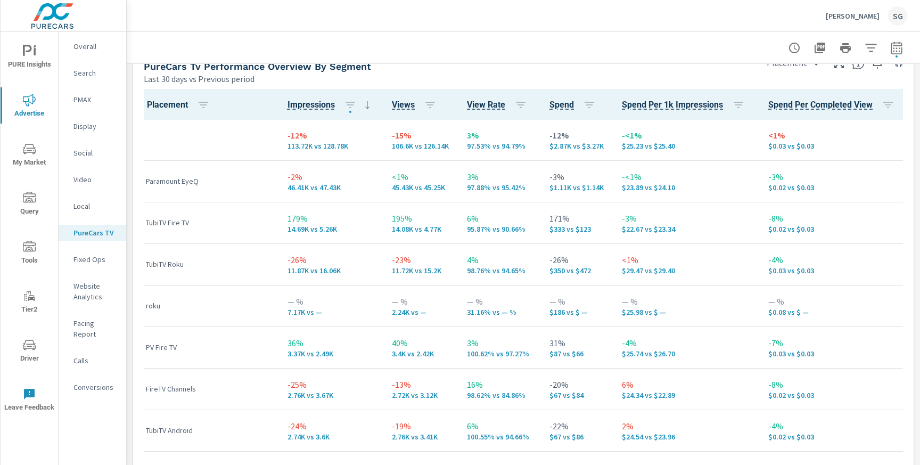
scroll to position [1732, 0]
click at [88, 130] on p "Display" at bounding box center [95, 126] width 44 height 11
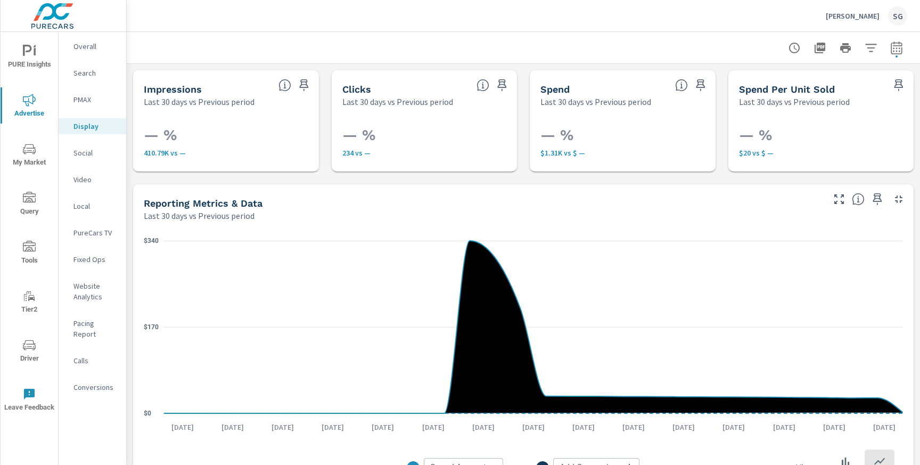
click at [102, 382] on p "Conversions" at bounding box center [95, 387] width 44 height 11
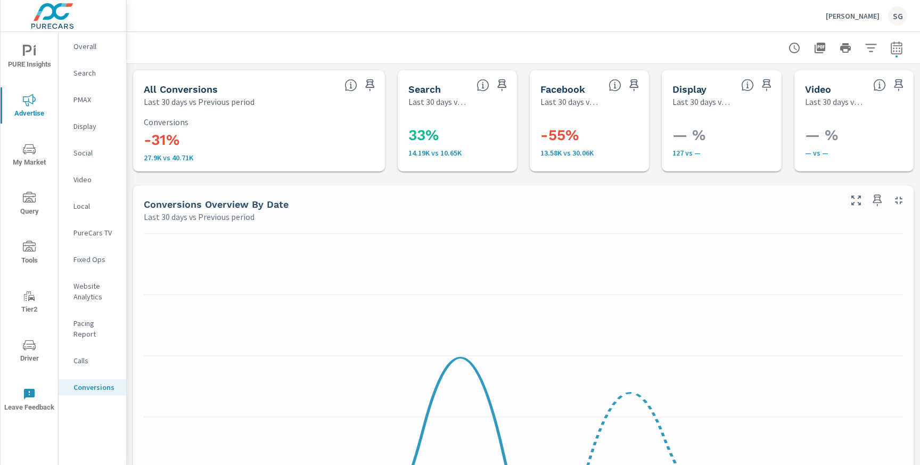
scroll to position [599, 0]
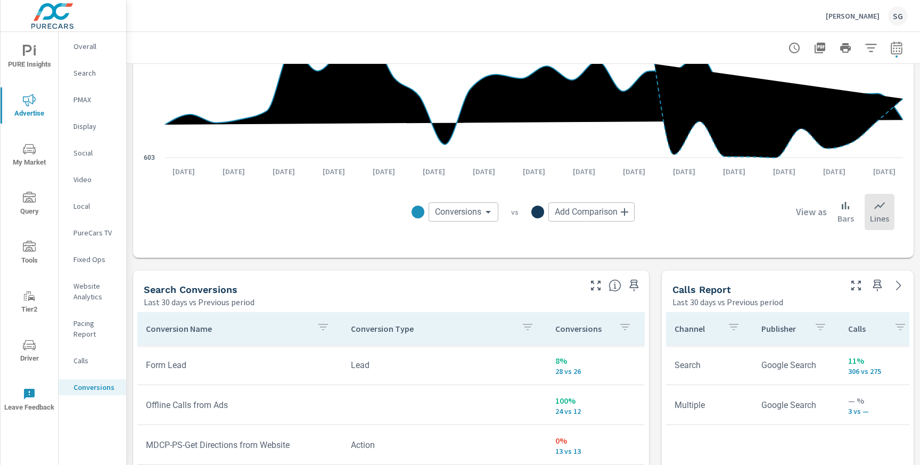
scroll to position [378, 0]
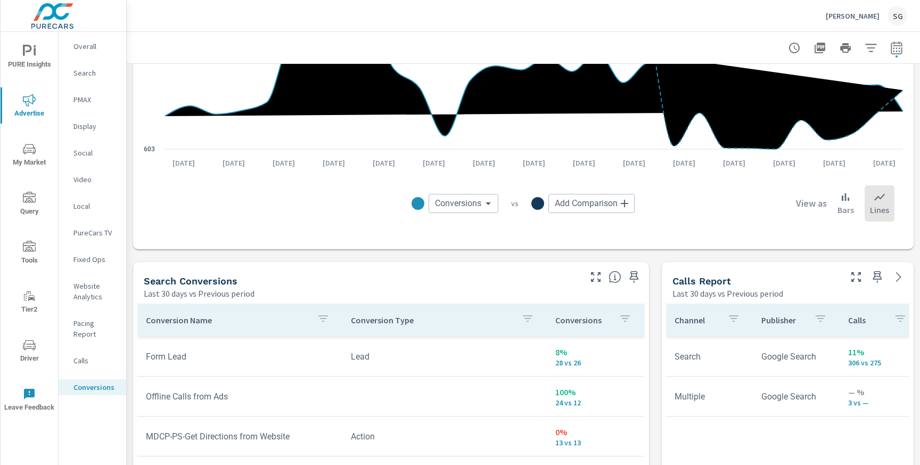
click at [356, 255] on div "All Conversions Last 30 days vs Previous period -31% 27.9K vs 40.71K Conversion…" at bounding box center [523, 426] width 793 height 1481
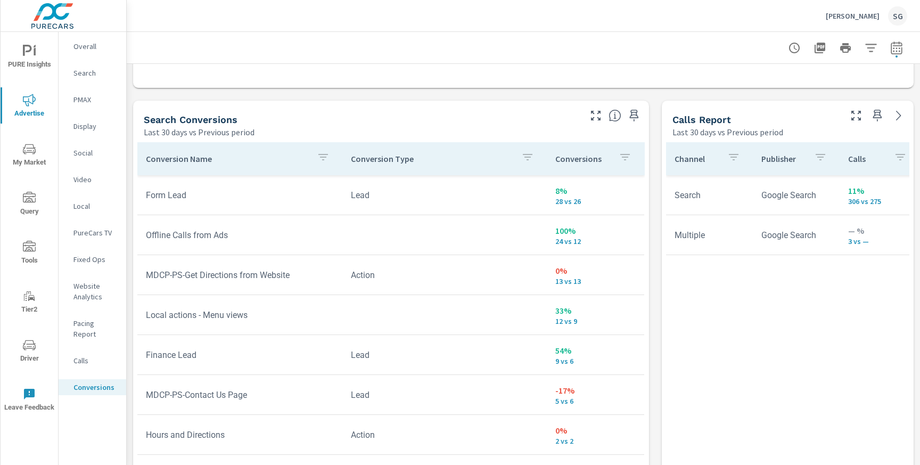
scroll to position [541, 0]
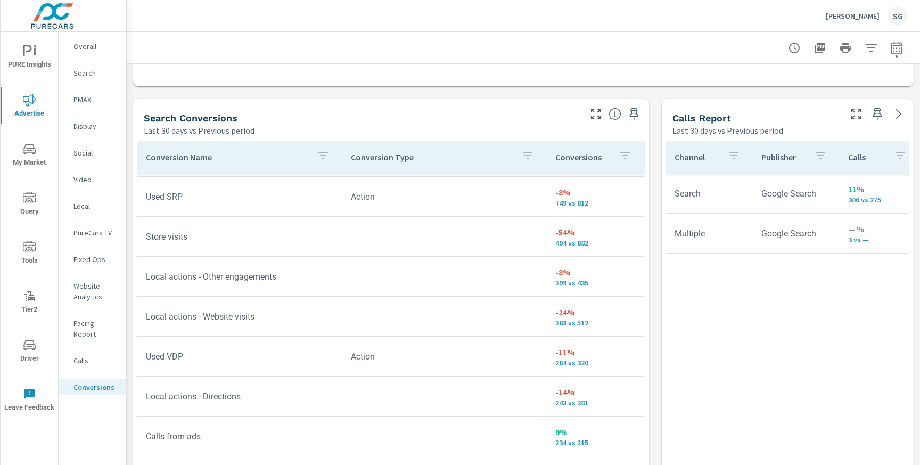
scroll to position [65, 0]
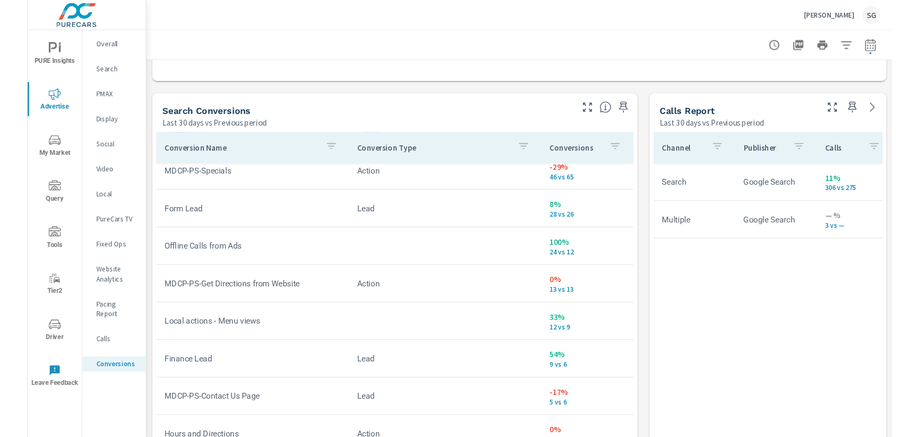
scroll to position [578, 0]
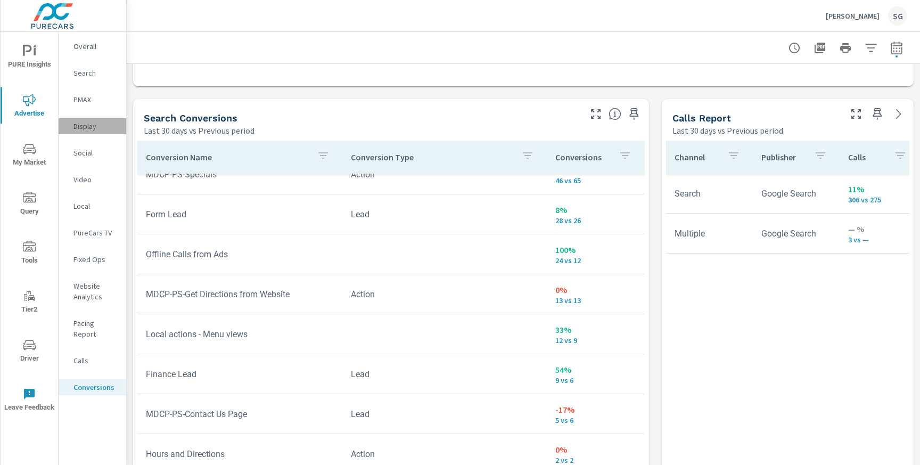
click at [83, 128] on p "Display" at bounding box center [95, 126] width 44 height 11
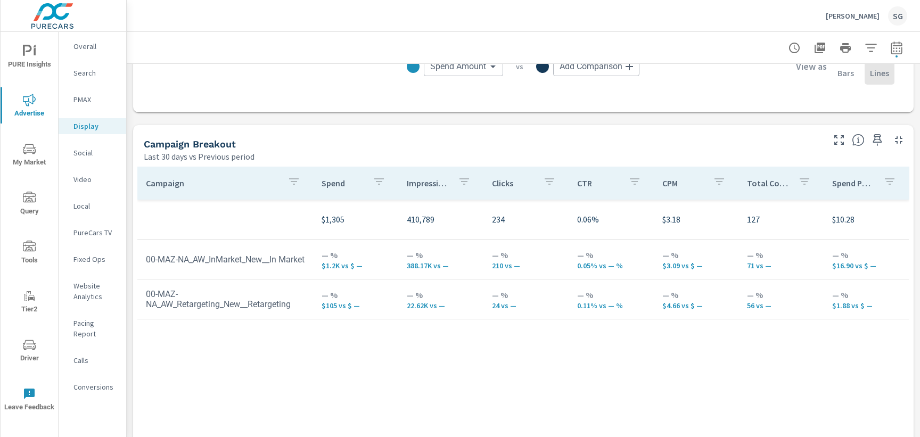
scroll to position [402, 0]
click at [88, 236] on p "PureCars TV" at bounding box center [95, 232] width 44 height 11
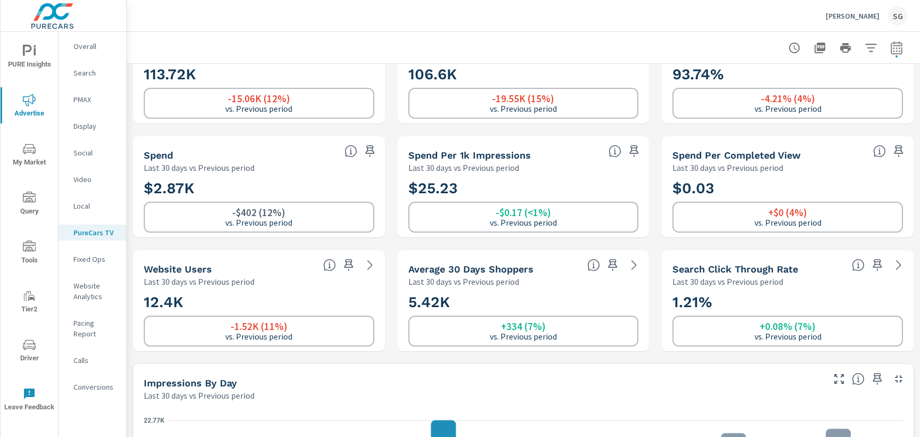
scroll to position [50, 0]
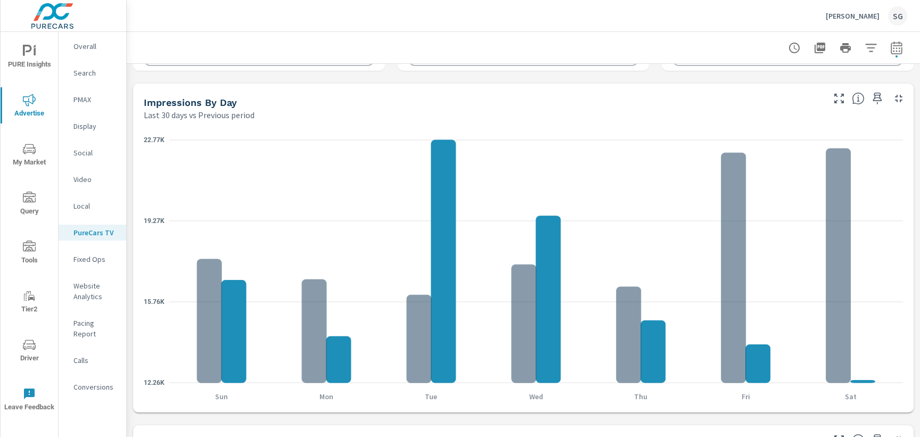
scroll to position [331, 0]
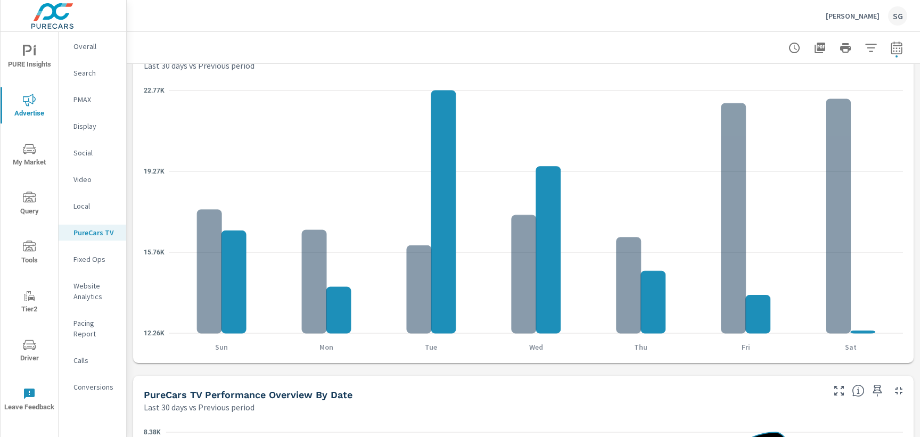
scroll to position [385, 0]
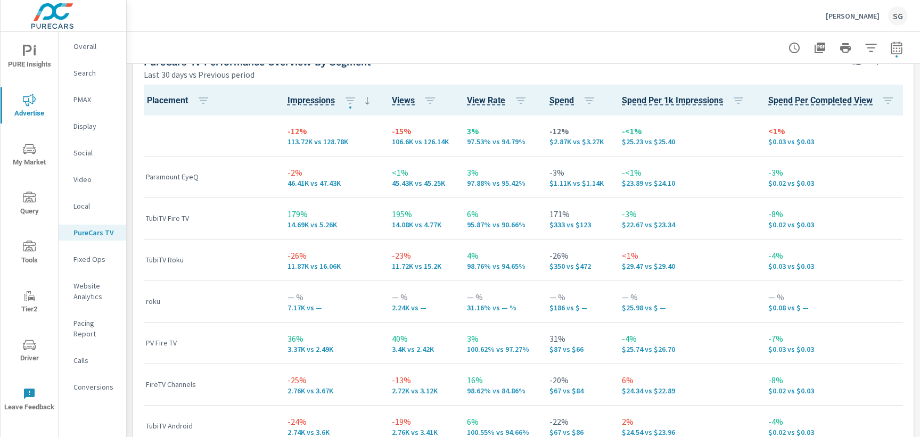
scroll to position [1748, 0]
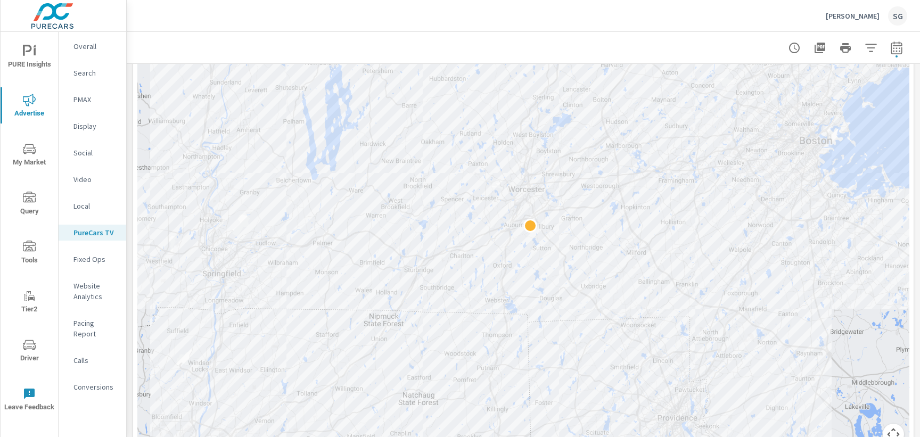
scroll to position [1269, 0]
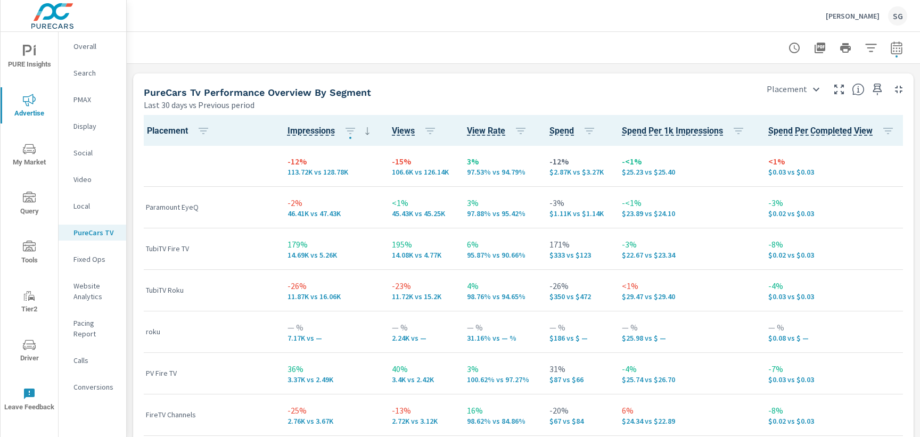
scroll to position [1703, 0]
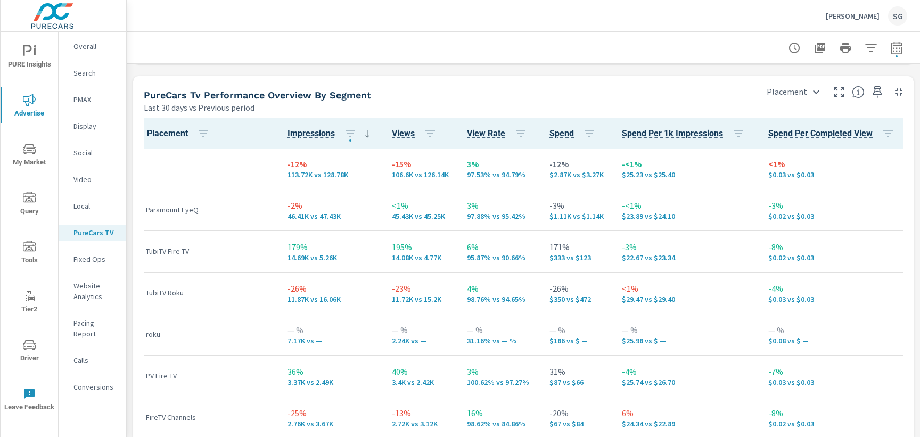
click at [86, 355] on p "Calls" at bounding box center [95, 360] width 44 height 11
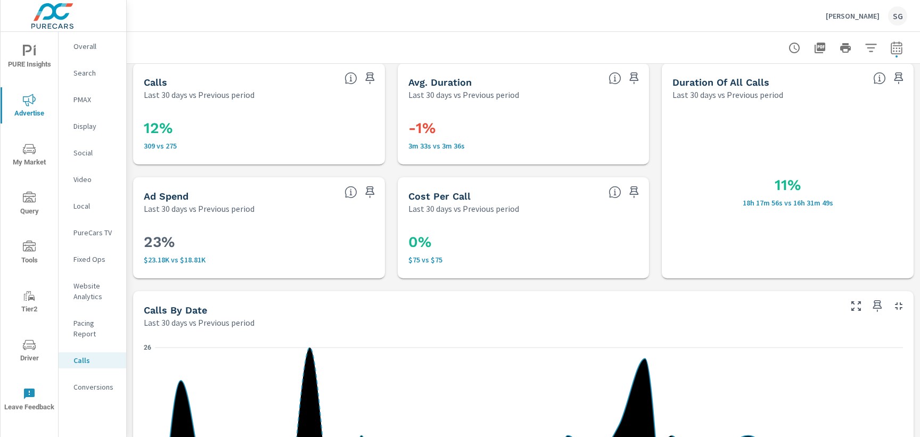
scroll to position [2, 0]
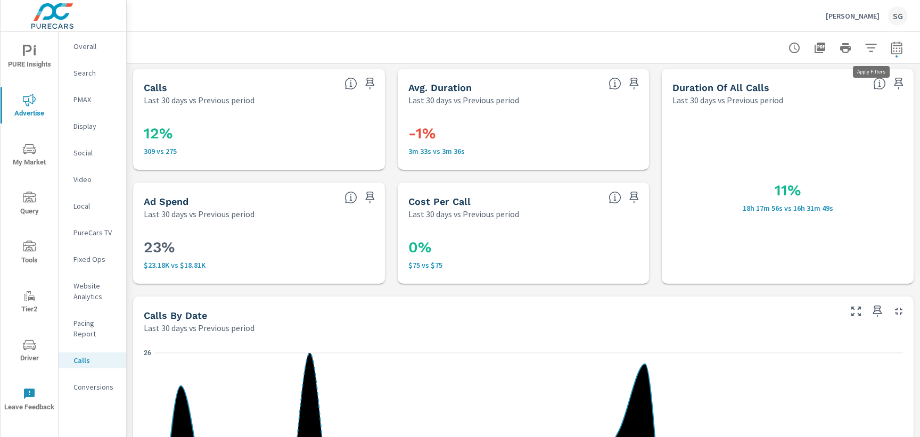
click at [868, 56] on button "button" at bounding box center [870, 47] width 21 height 21
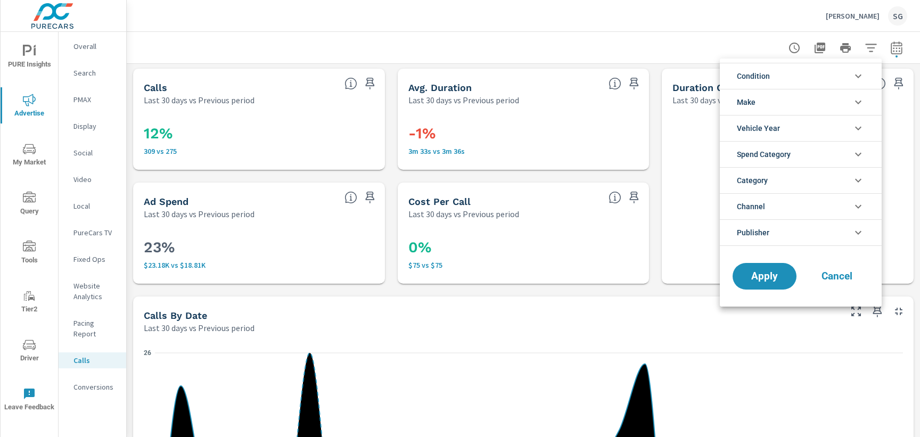
click at [832, 75] on li "Condition" at bounding box center [801, 76] width 162 height 26
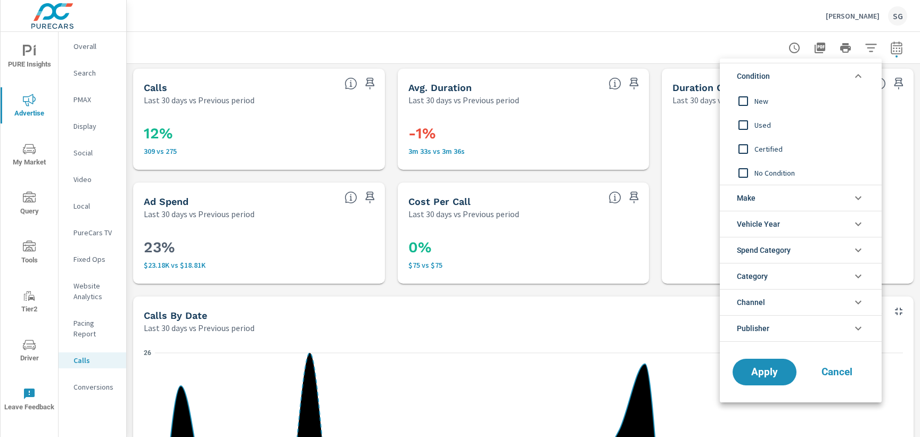
click at [749, 105] on input "filter options" at bounding box center [743, 101] width 22 height 22
click at [767, 372] on span "Apply" at bounding box center [765, 372] width 44 height 10
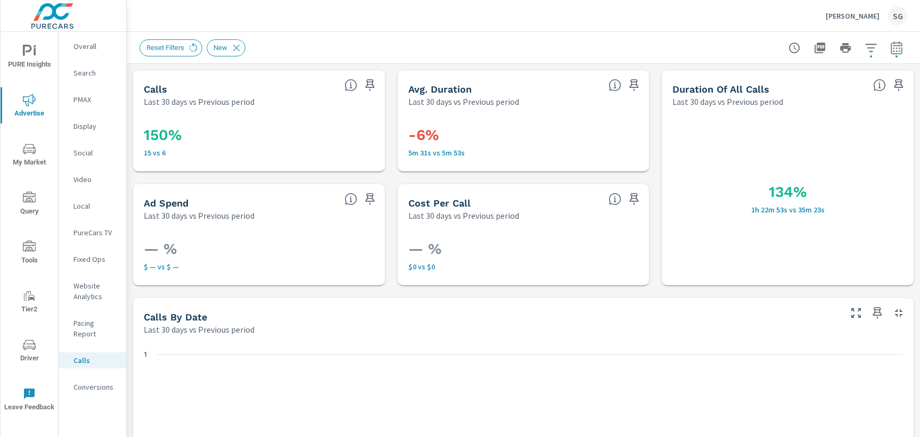
click at [225, 284] on div "— % $ — vs $ —" at bounding box center [259, 253] width 252 height 64
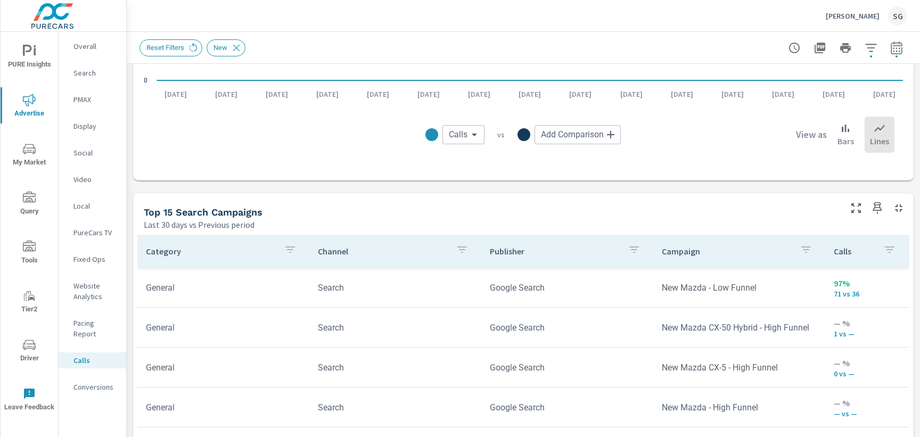
scroll to position [569, 0]
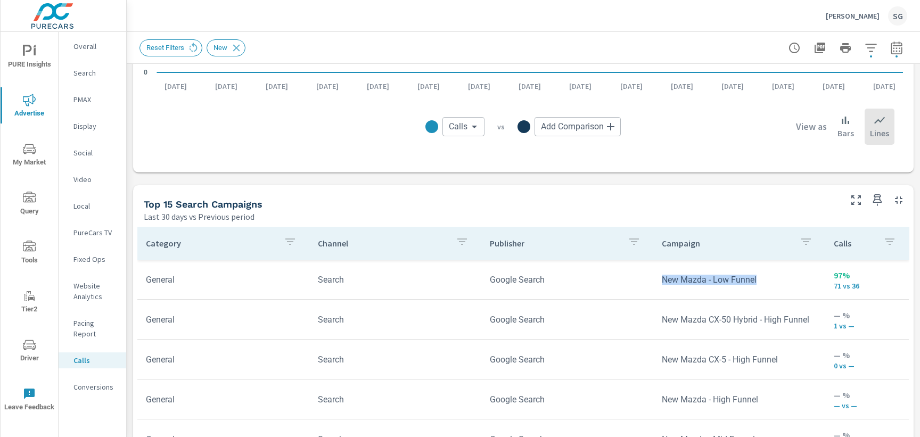
drag, startPoint x: 763, startPoint y: 281, endPoint x: 664, endPoint y: 278, distance: 99.1
click at [664, 278] on td "New Mazda - Low Funnel" at bounding box center [739, 279] width 172 height 27
click at [566, 183] on div "Calls Last 30 days vs Previous period 150% 15 vs 6 Avg. Duration Last 30 days v…" at bounding box center [523, 178] width 793 height 1367
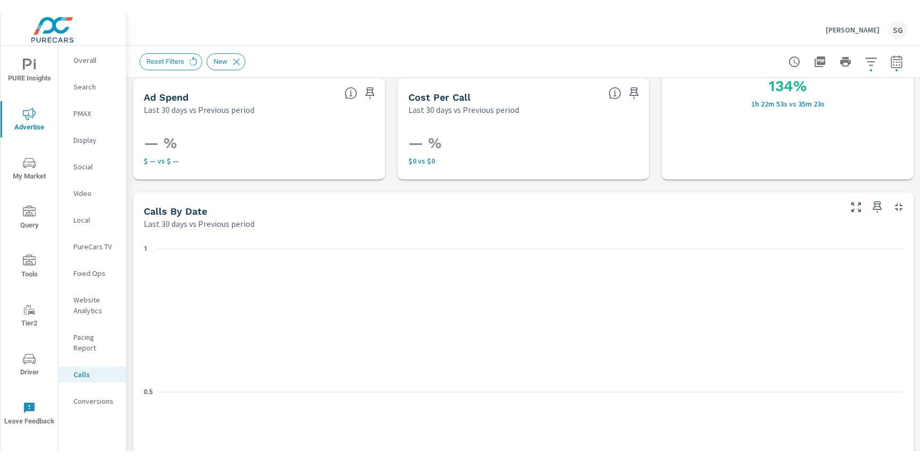
scroll to position [0, 0]
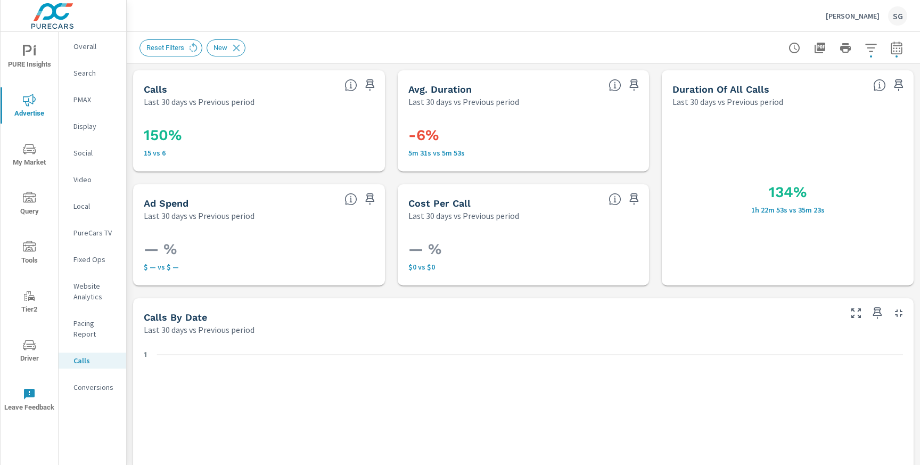
click at [842, 23] on div "Patrick Mazda SG" at bounding box center [866, 15] width 81 height 19
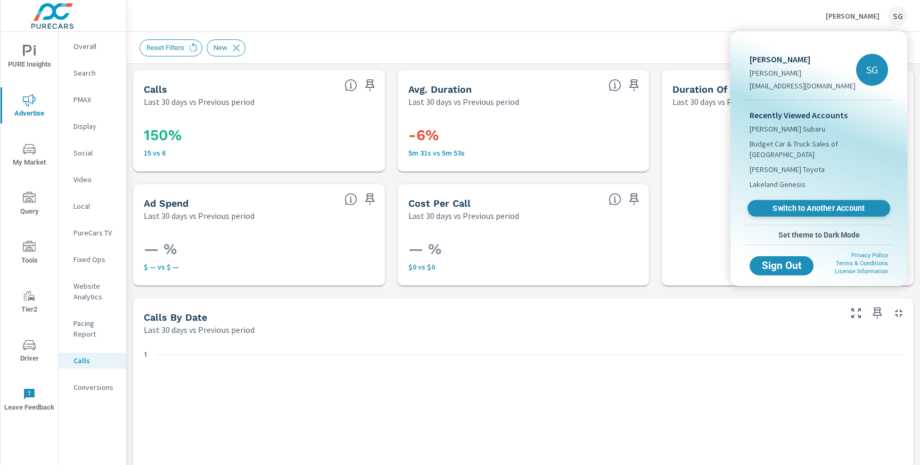
click at [823, 203] on span "Switch to Another Account" at bounding box center [818, 208] width 130 height 10
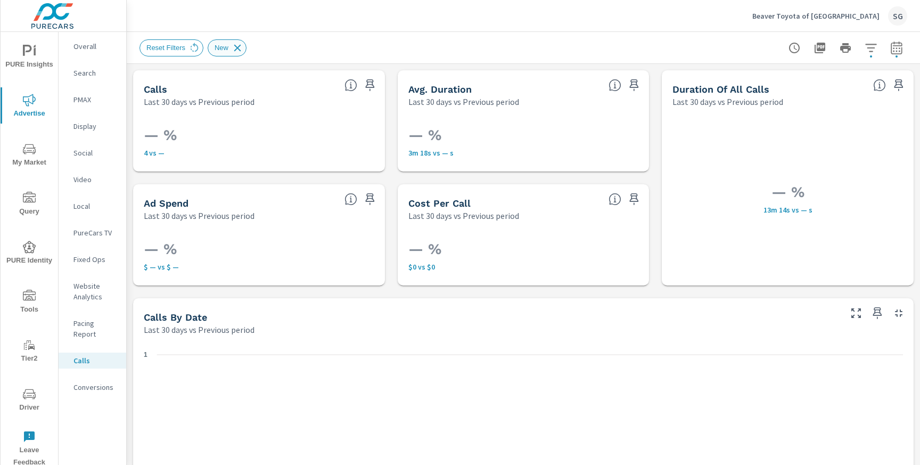
click at [241, 51] on icon at bounding box center [238, 48] width 12 height 12
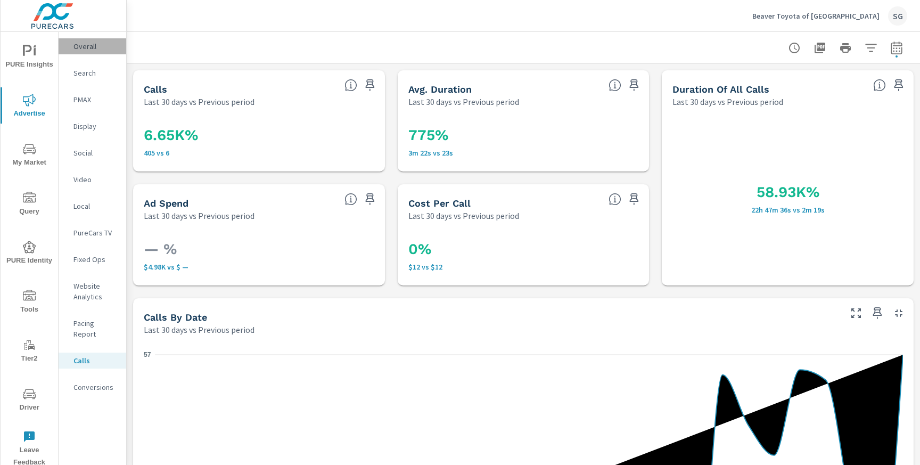
click at [96, 47] on p "Overall" at bounding box center [95, 46] width 44 height 11
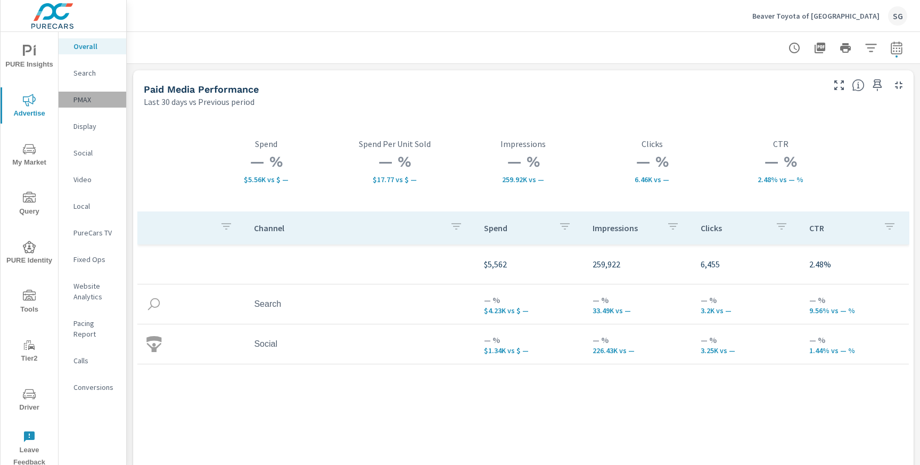
click at [79, 105] on div "PMAX" at bounding box center [93, 100] width 68 height 16
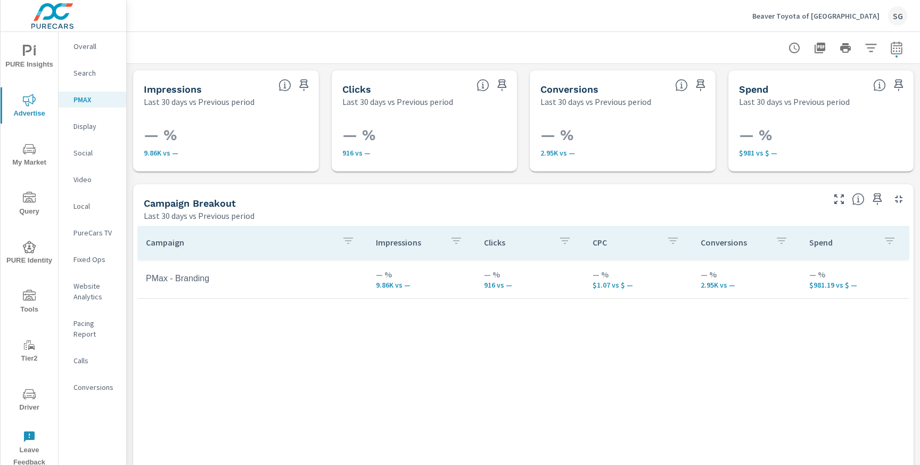
click at [86, 79] on div "Search" at bounding box center [93, 73] width 68 height 16
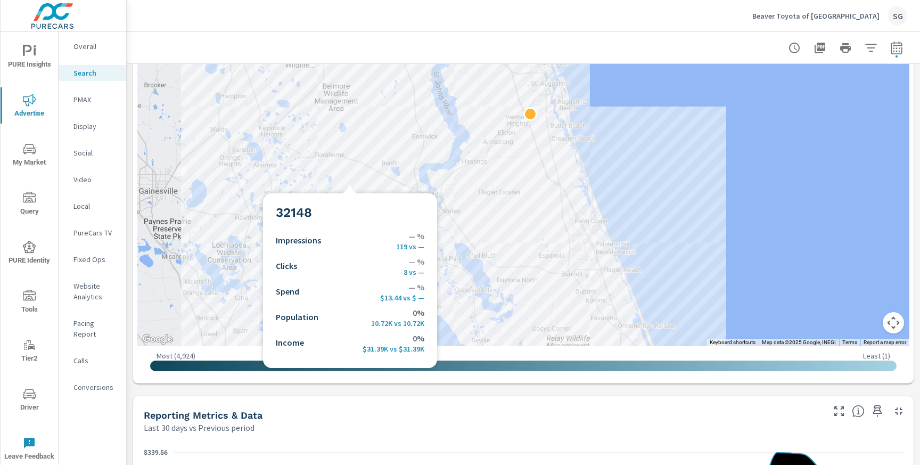
scroll to position [359, 0]
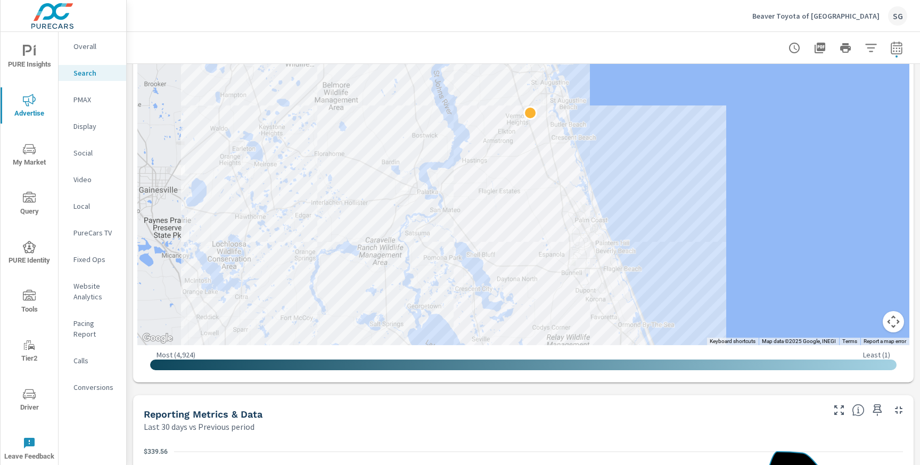
click at [295, 388] on div "Impressions Last 30 days vs Previous period — % 23.63K vs — Clicks Last 30 days…" at bounding box center [523, 445] width 793 height 1481
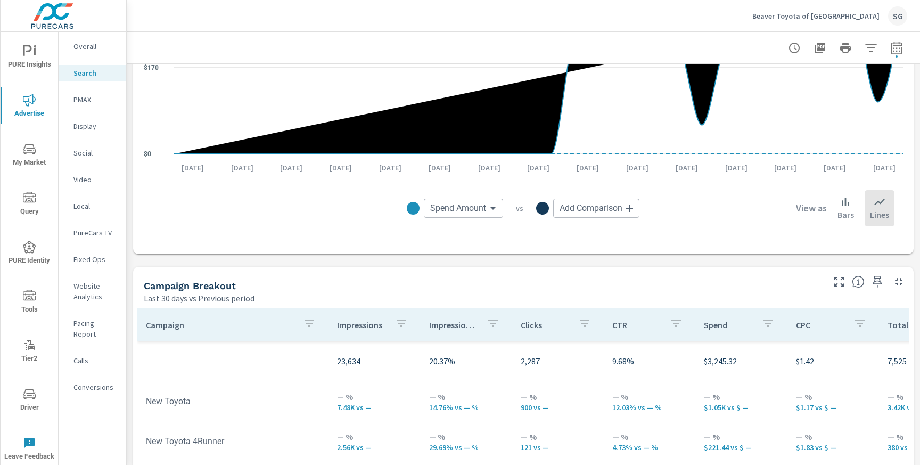
scroll to position [845, 0]
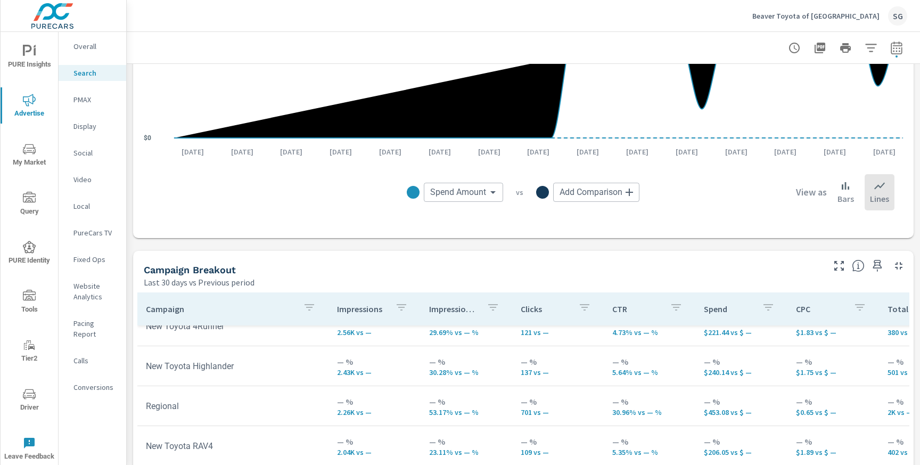
scroll to position [39, 0]
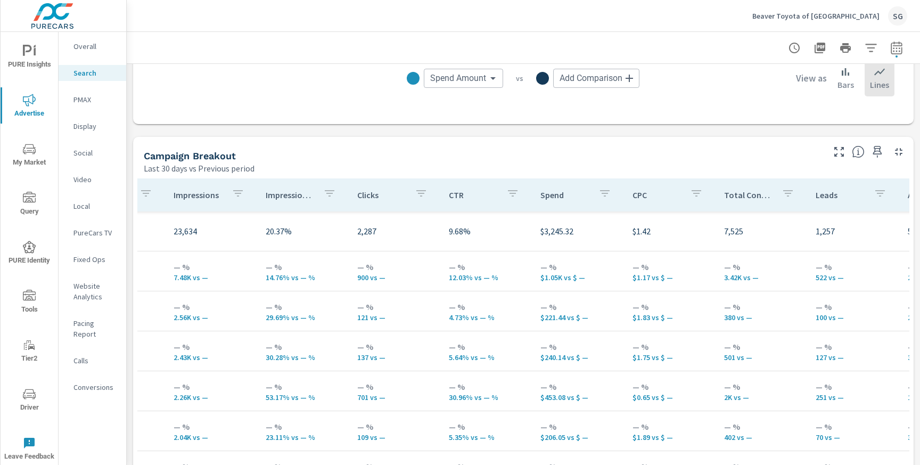
scroll to position [0, 177]
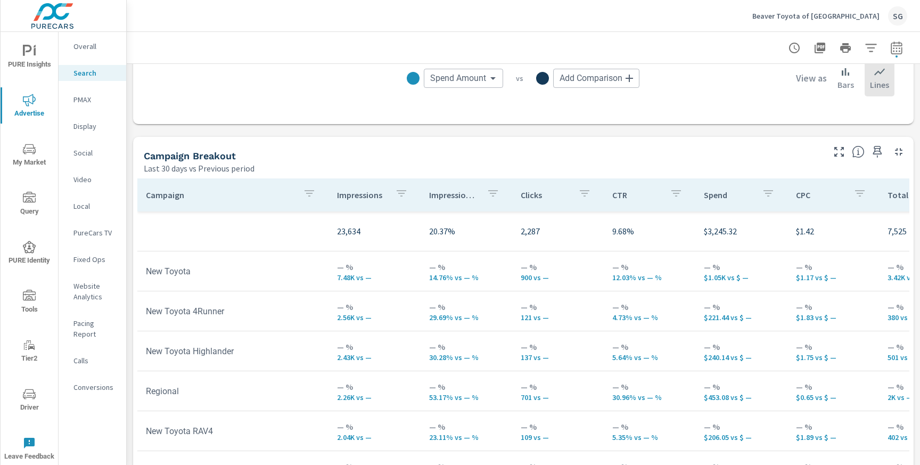
click at [92, 101] on p "PMAX" at bounding box center [95, 99] width 44 height 11
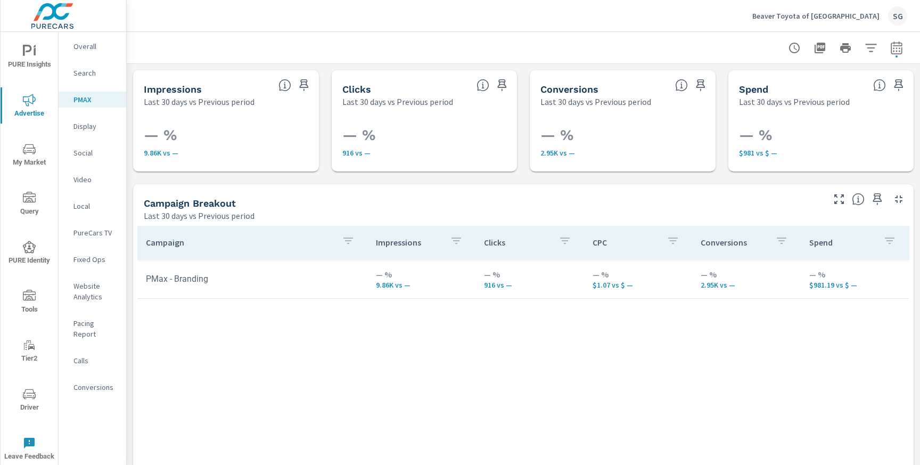
click at [30, 405] on span "Driver" at bounding box center [29, 401] width 51 height 26
